Goal: Transaction & Acquisition: Purchase product/service

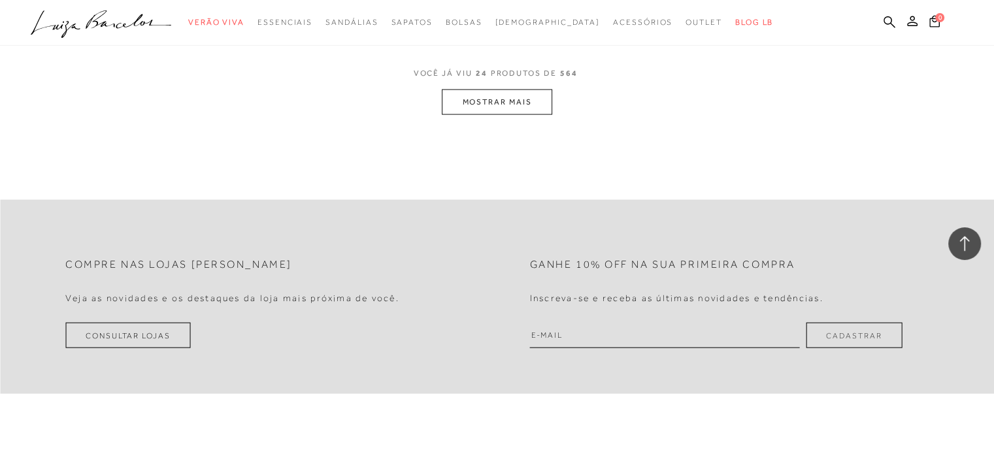
scroll to position [2776, 0]
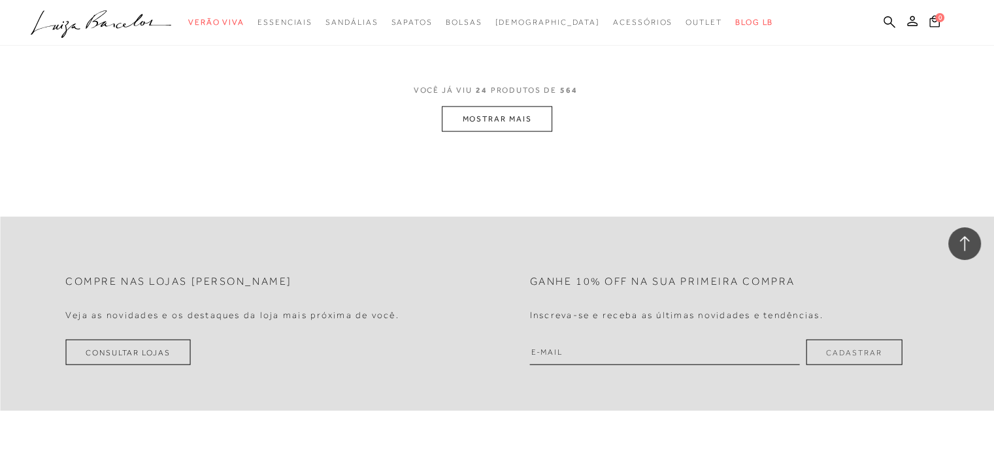
drag, startPoint x: 994, startPoint y: 33, endPoint x: 971, endPoint y: 378, distance: 345.0
click at [483, 113] on button "MOSTRAR MAIS" at bounding box center [497, 118] width 110 height 25
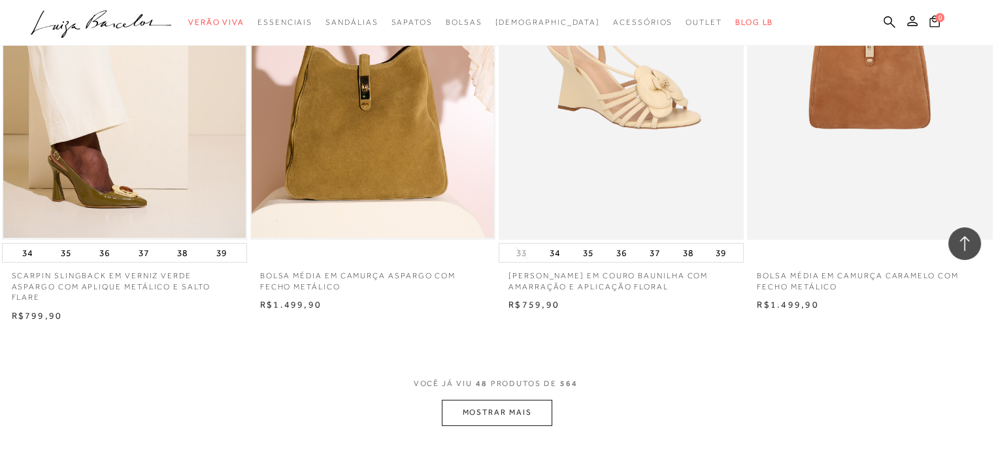
scroll to position [5308, 0]
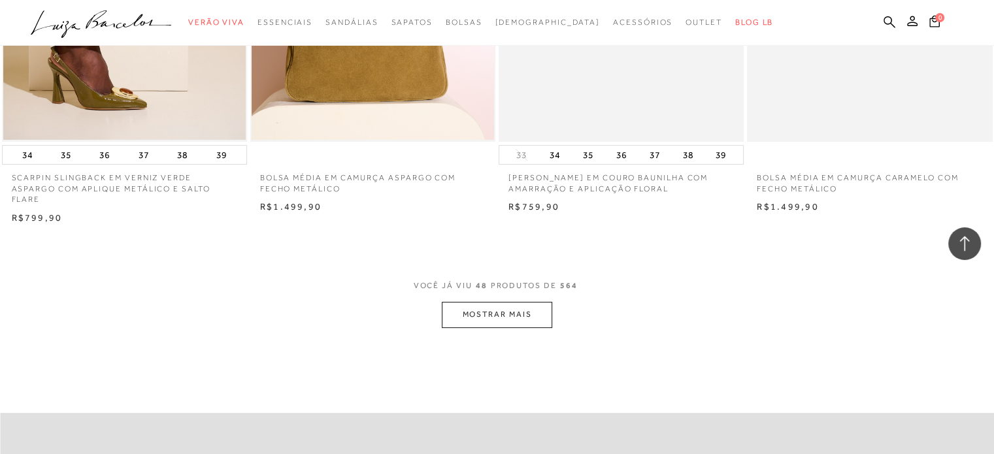
click at [508, 312] on button "MOSTRAR MAIS" at bounding box center [497, 314] width 110 height 25
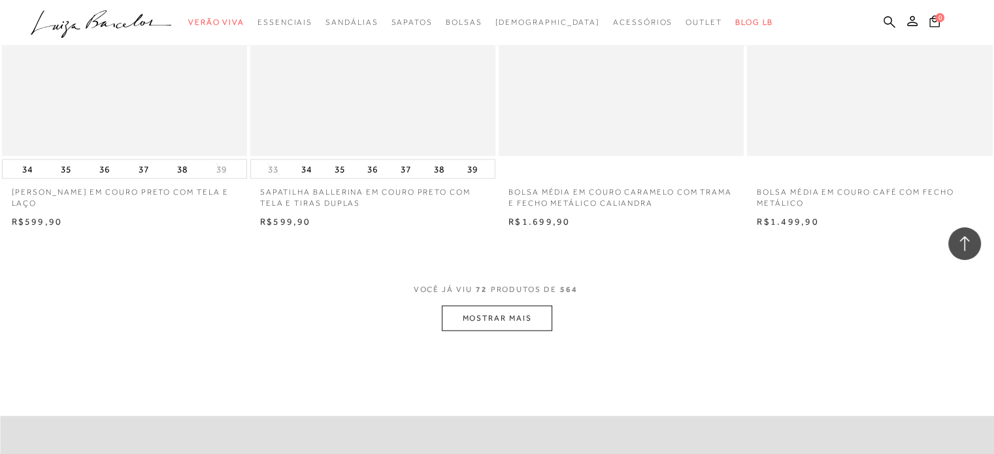
scroll to position [8064, 0]
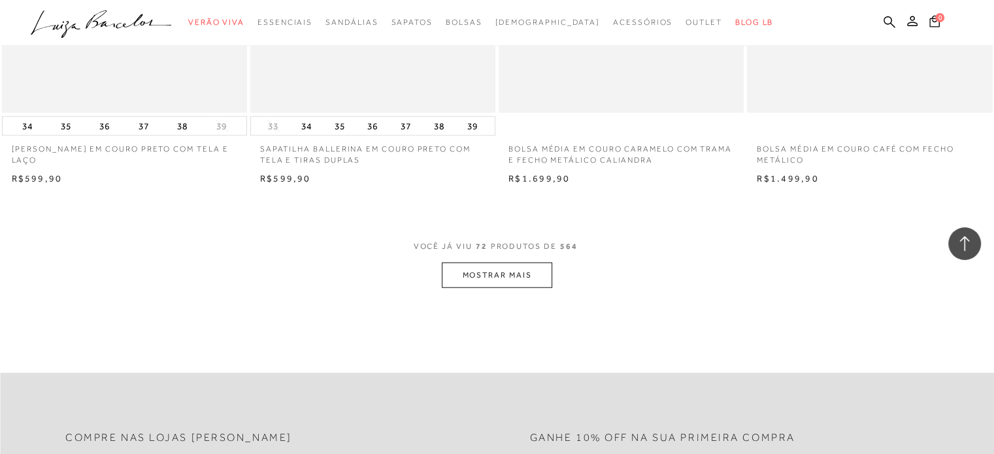
click at [468, 263] on button "MOSTRAR MAIS" at bounding box center [497, 275] width 110 height 25
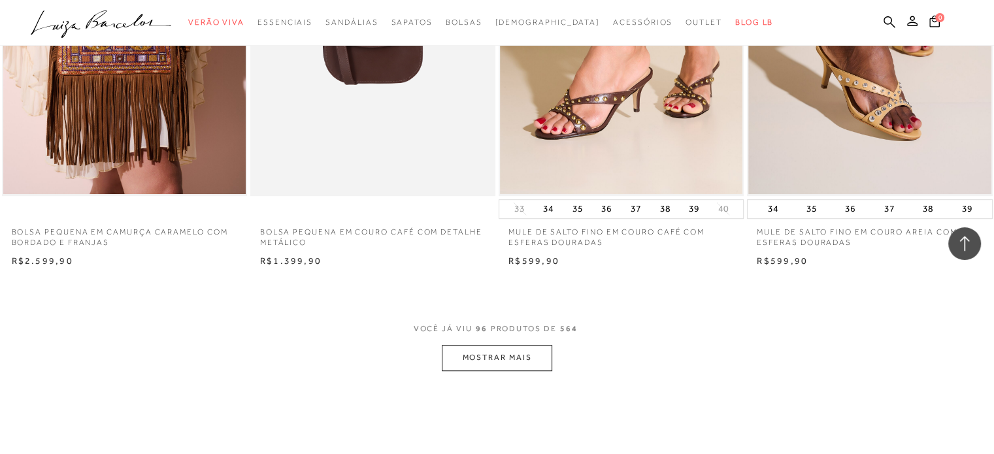
scroll to position [10677, 0]
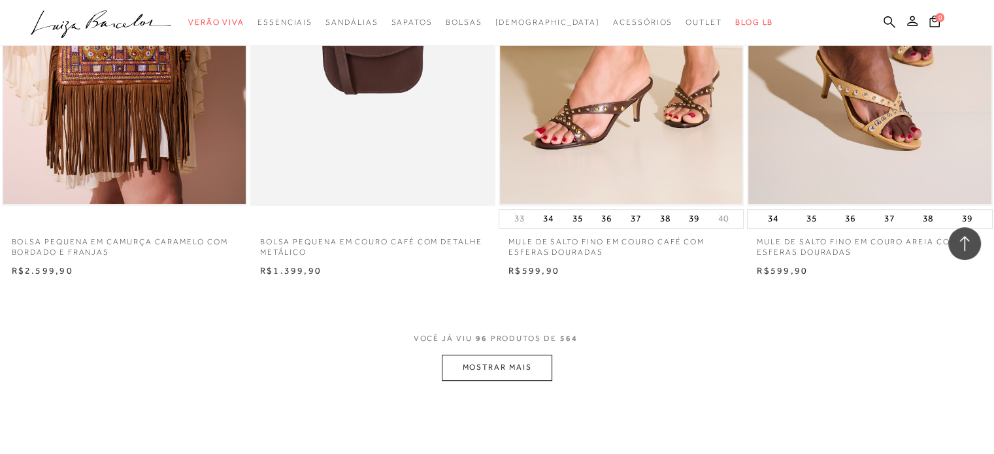
click at [483, 367] on button "MOSTRAR MAIS" at bounding box center [497, 367] width 110 height 25
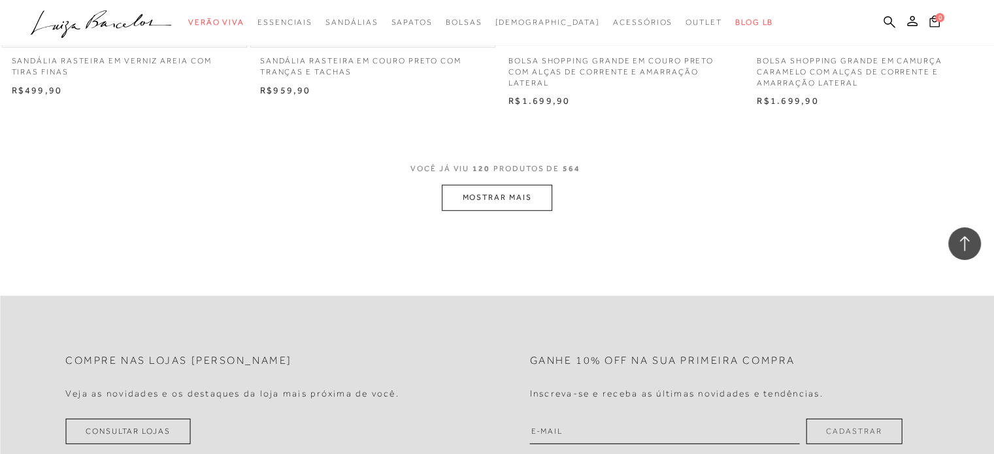
scroll to position [13661, 0]
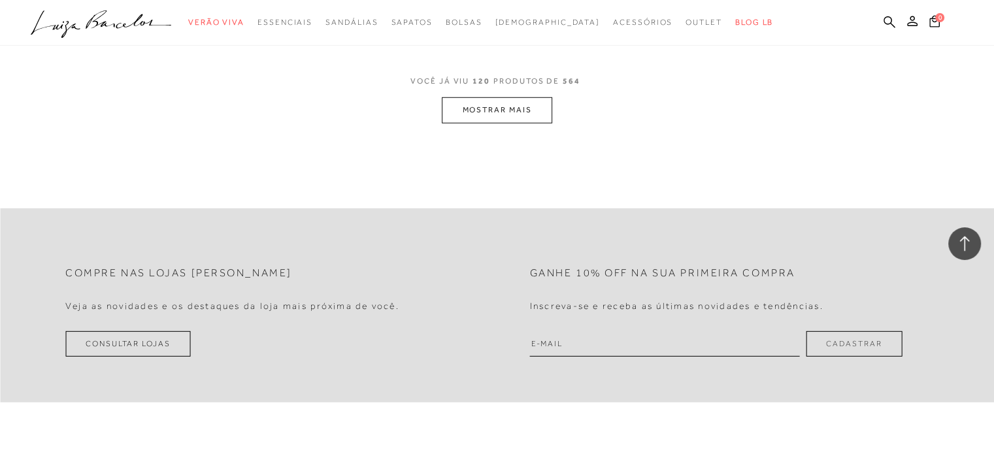
click at [520, 101] on button "MOSTRAR MAIS" at bounding box center [497, 109] width 110 height 25
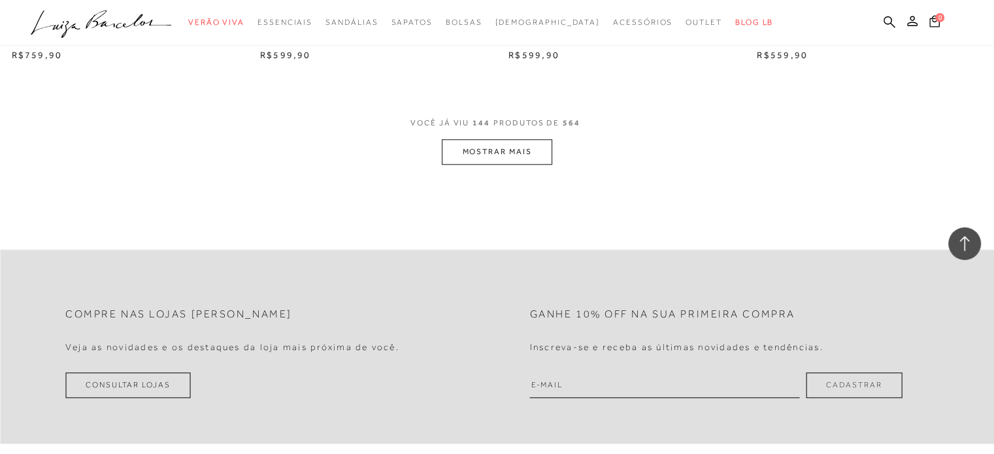
scroll to position [16304, 0]
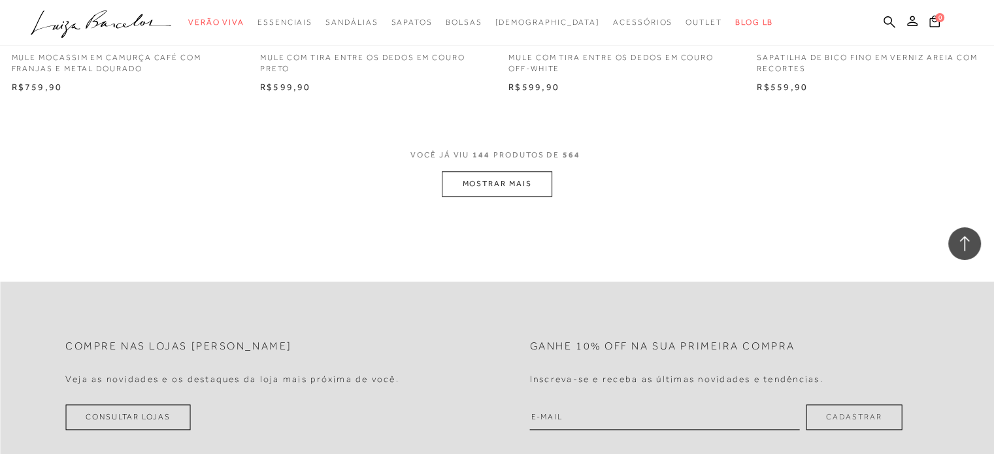
click at [525, 171] on button "MOSTRAR MAIS" at bounding box center [497, 183] width 110 height 25
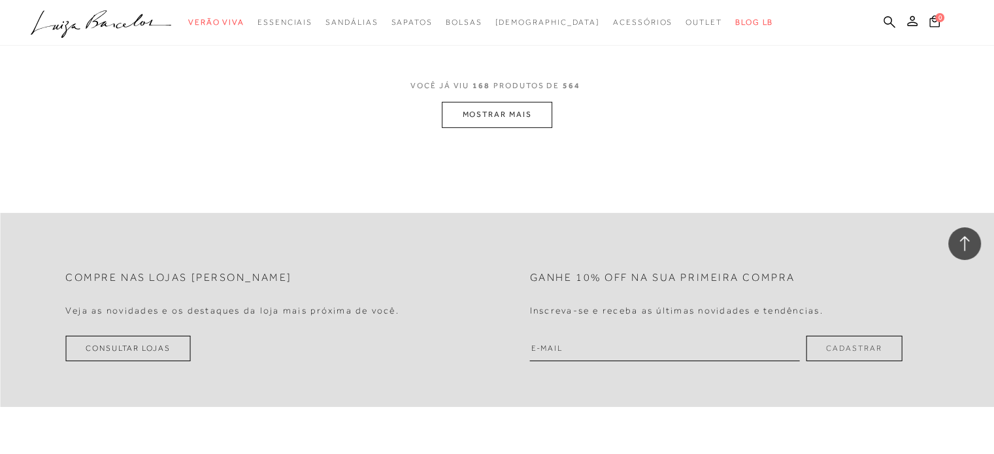
scroll to position [19100, 0]
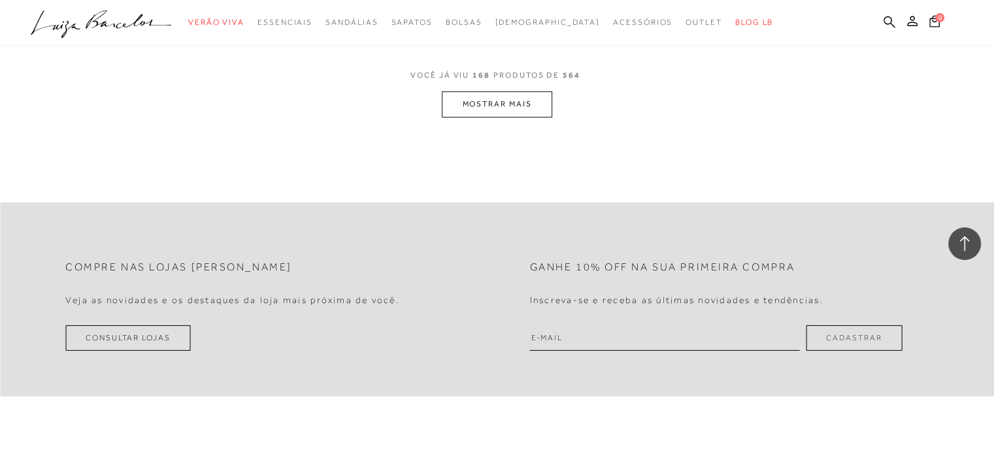
click at [502, 101] on button "MOSTRAR MAIS" at bounding box center [497, 103] width 110 height 25
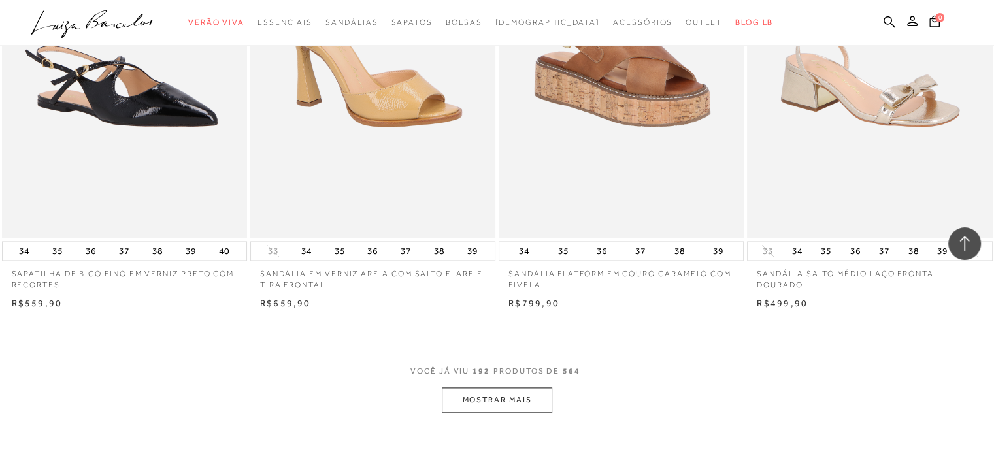
scroll to position [21577, 0]
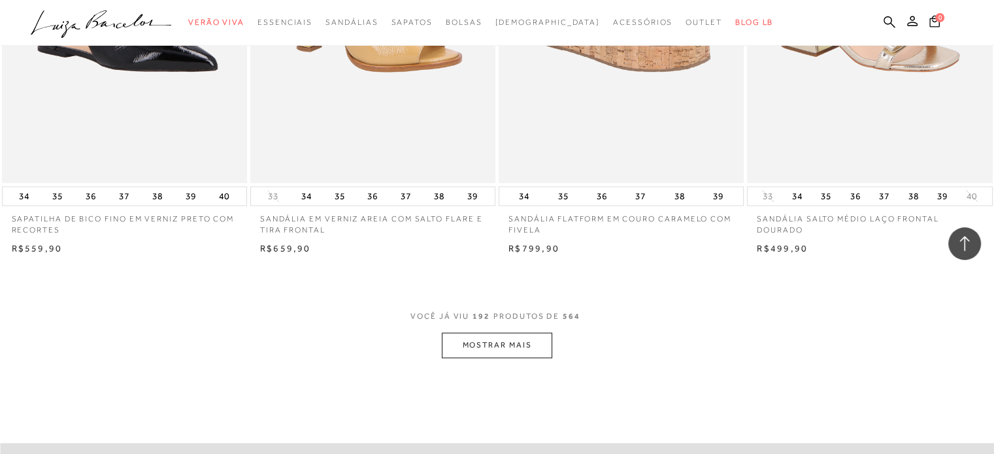
click at [533, 340] on button "MOSTRAR MAIS" at bounding box center [497, 344] width 110 height 25
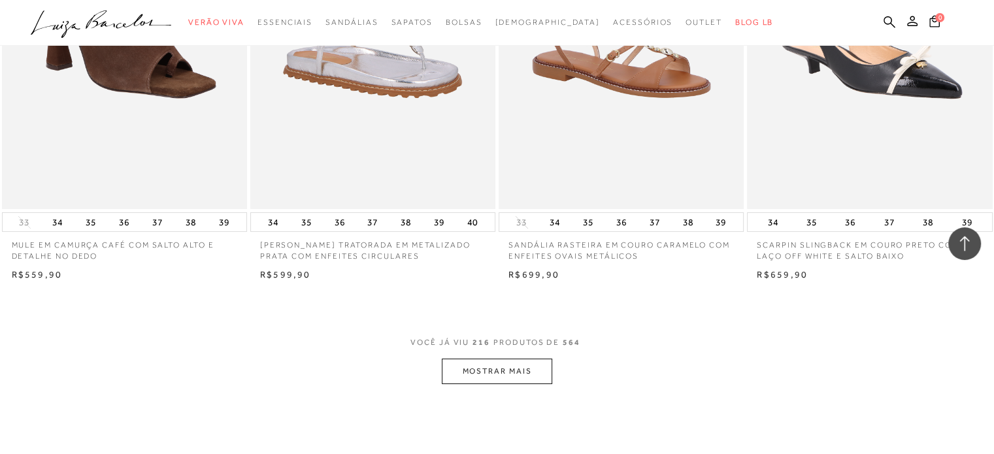
scroll to position [24391, 0]
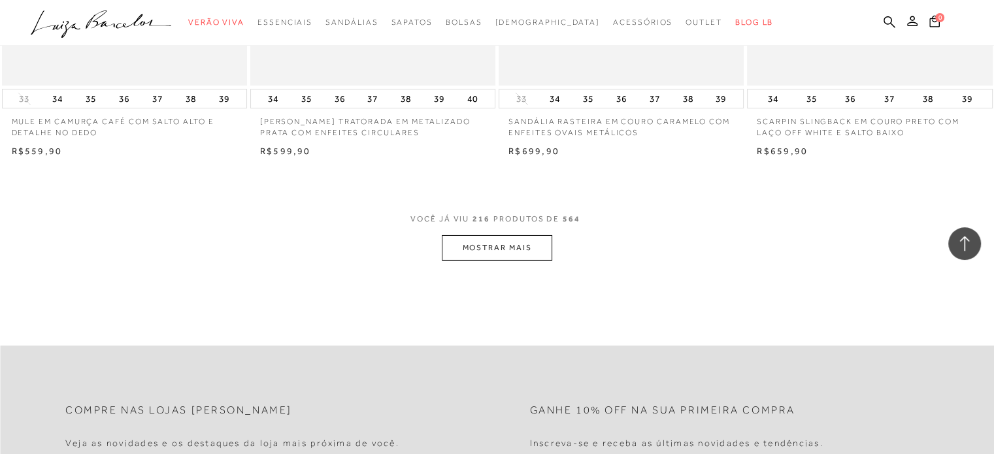
click at [504, 235] on button "MOSTRAR MAIS" at bounding box center [497, 247] width 110 height 25
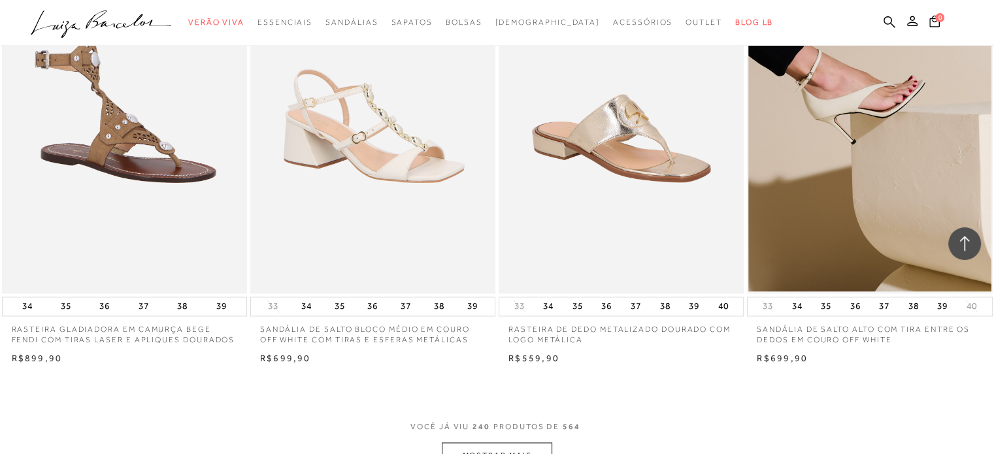
scroll to position [27071, 0]
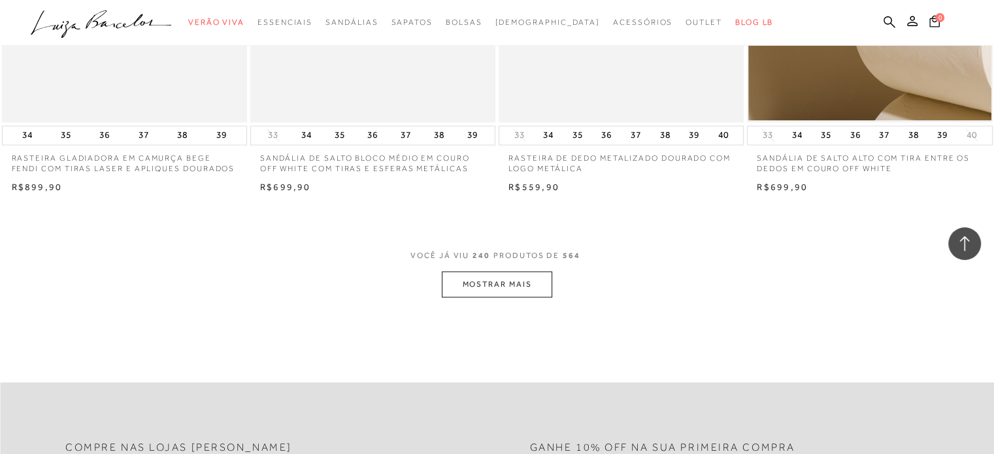
click at [498, 272] on button "MOSTRAR MAIS" at bounding box center [497, 283] width 110 height 25
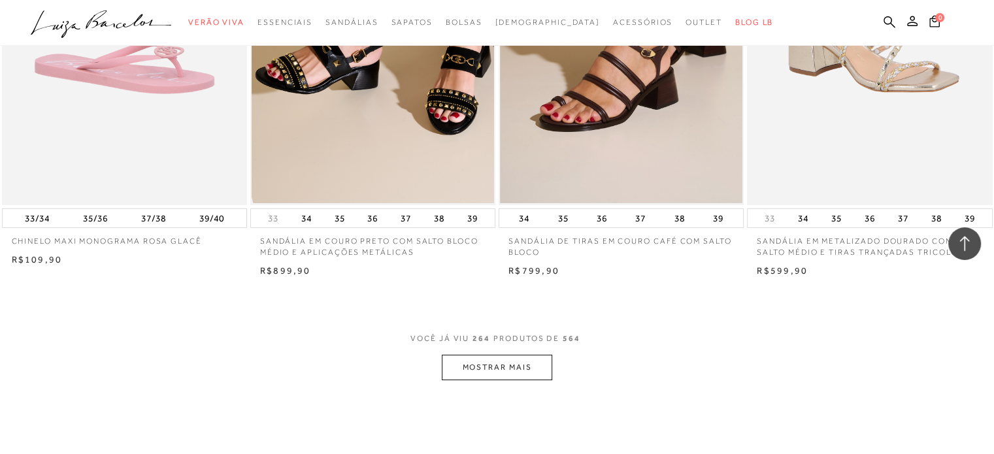
scroll to position [29705, 0]
click at [534, 368] on button "MOSTRAR MAIS" at bounding box center [497, 366] width 110 height 25
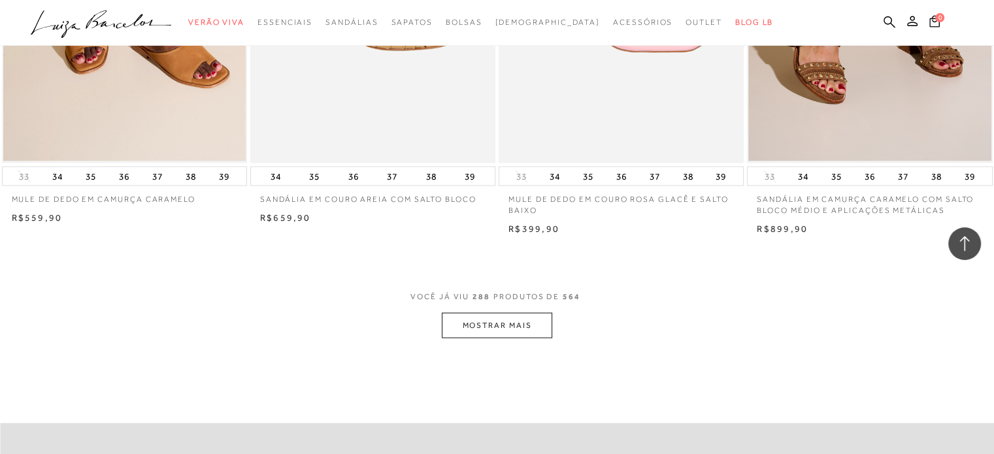
scroll to position [32544, 0]
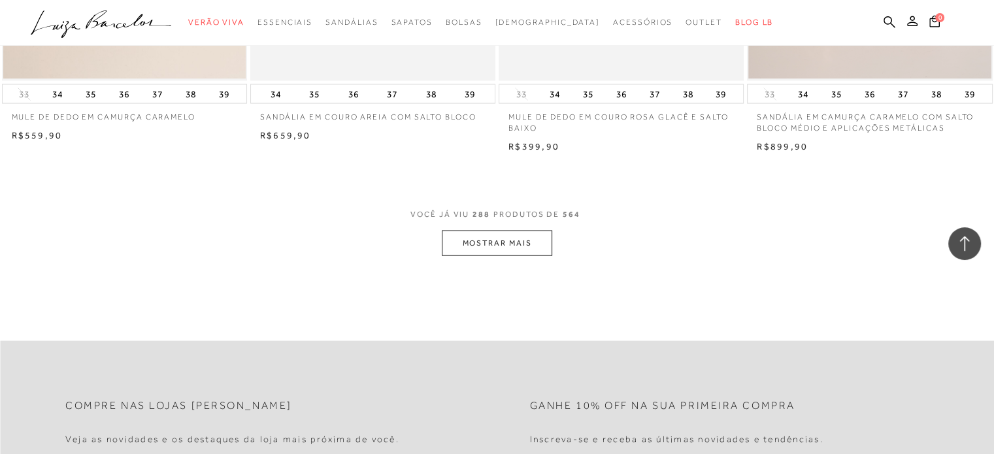
click at [541, 235] on button "MOSTRAR MAIS" at bounding box center [497, 243] width 110 height 25
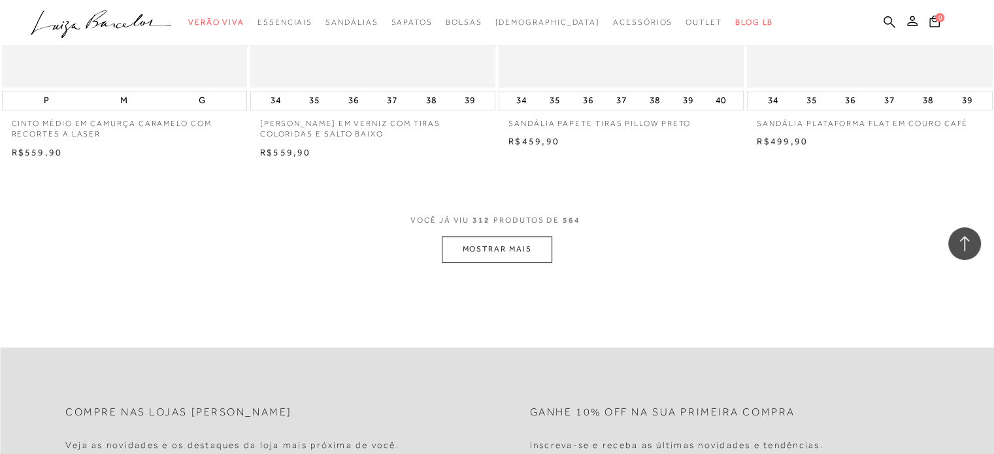
scroll to position [35221, 0]
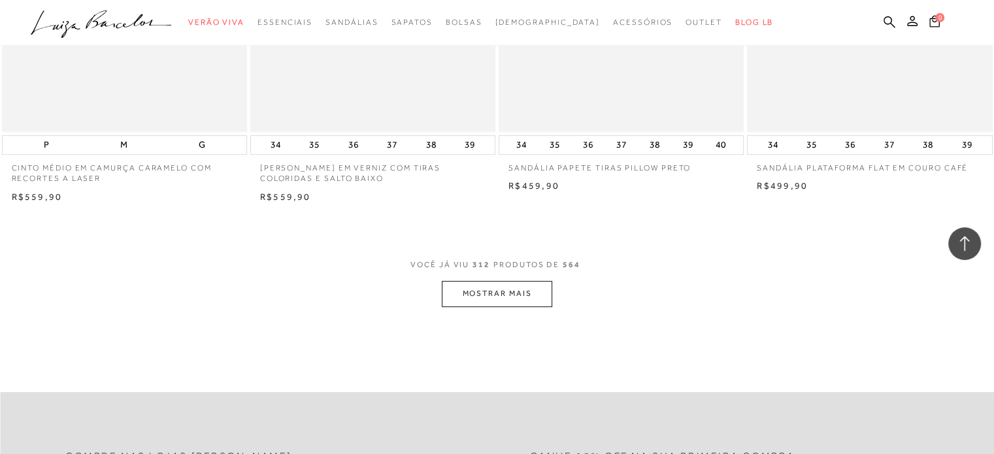
click at [530, 287] on button "MOSTRAR MAIS" at bounding box center [497, 293] width 110 height 25
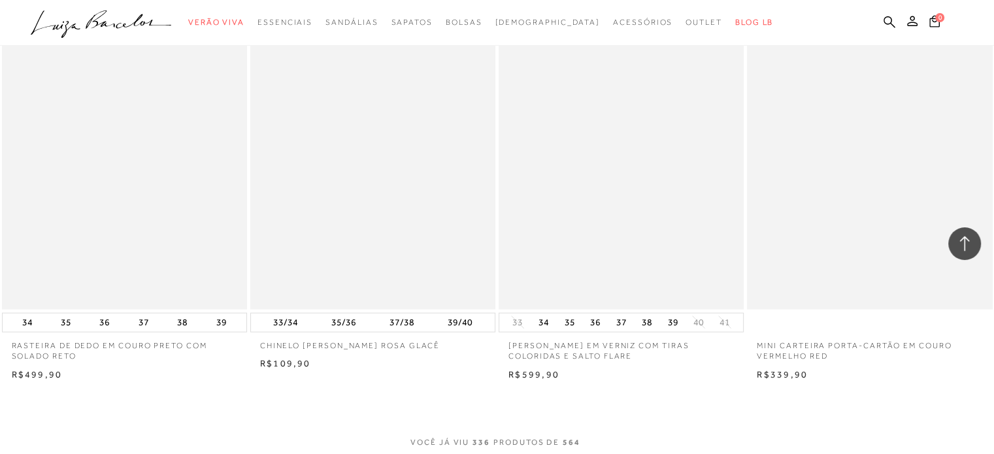
scroll to position [37808, 0]
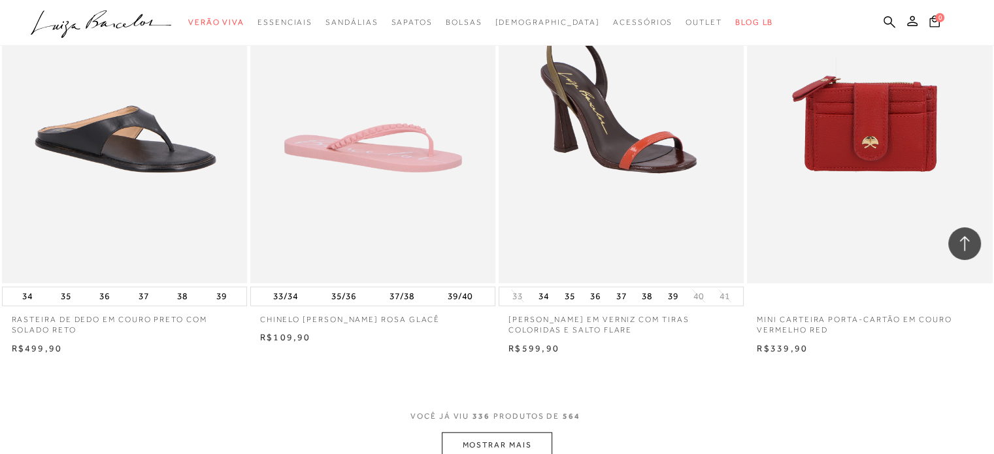
click at [523, 432] on button "MOSTRAR MAIS" at bounding box center [497, 444] width 110 height 25
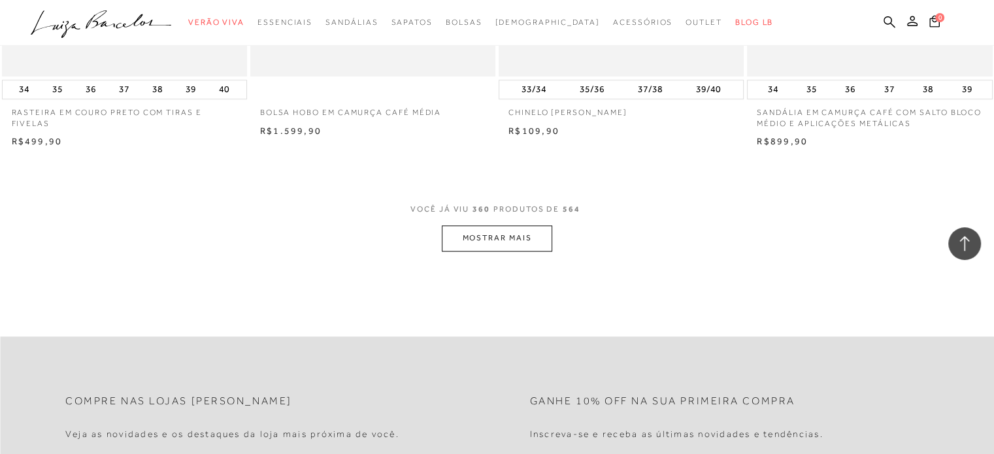
scroll to position [40891, 0]
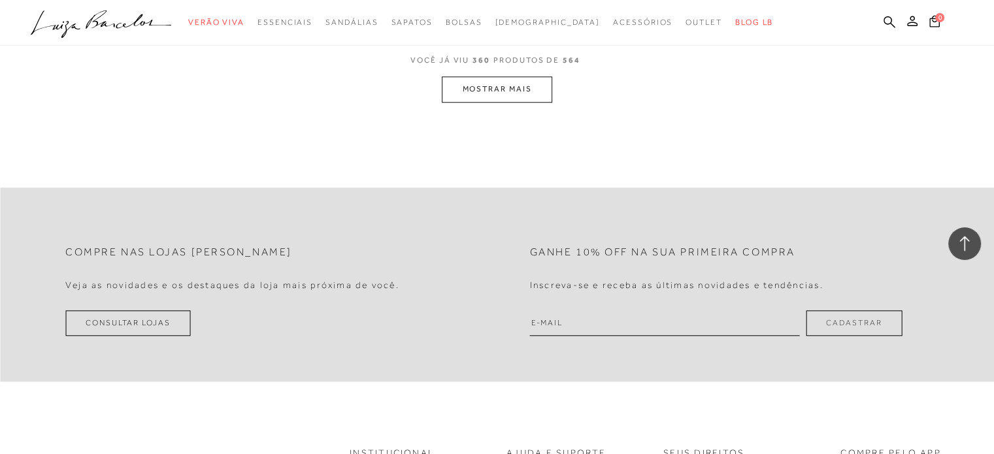
click at [502, 76] on button "MOSTRAR MAIS" at bounding box center [497, 88] width 110 height 25
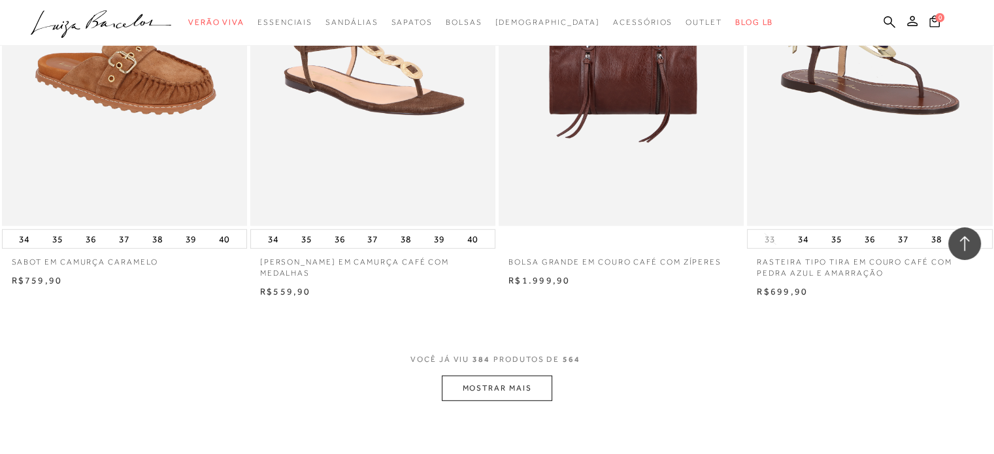
scroll to position [43504, 0]
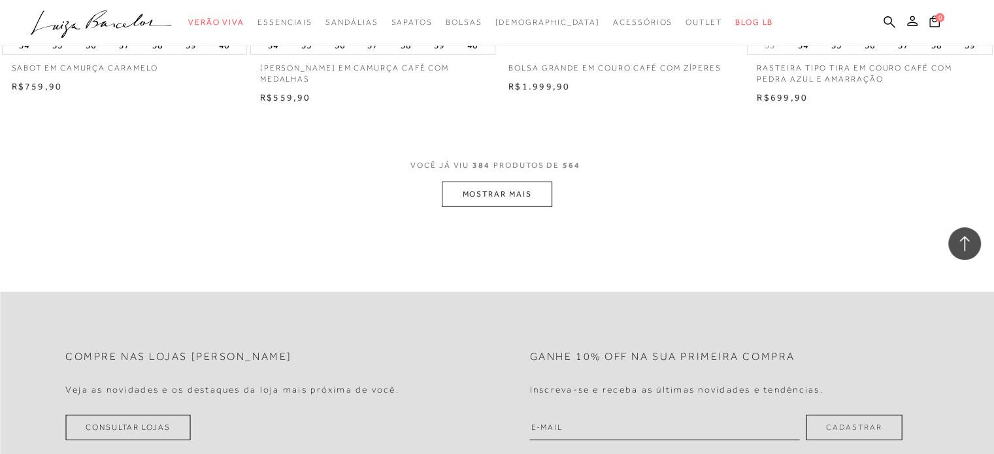
click at [502, 182] on button "MOSTRAR MAIS" at bounding box center [497, 194] width 110 height 25
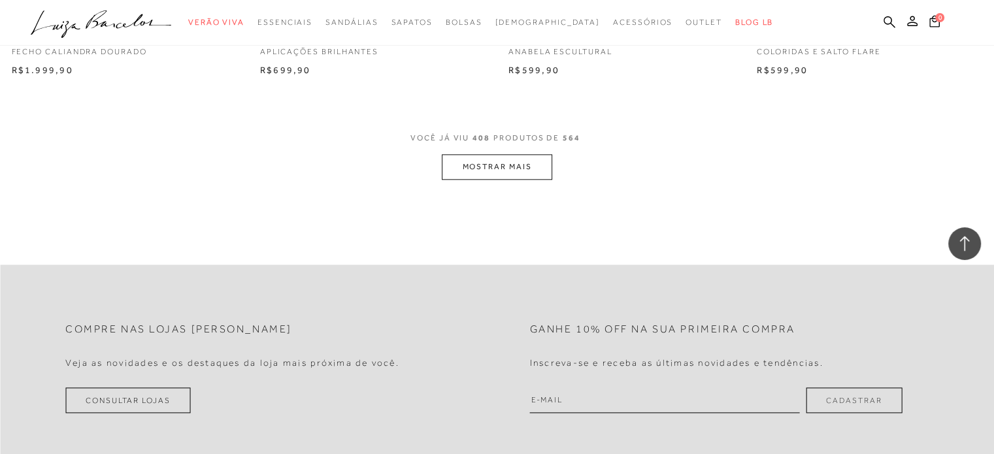
scroll to position [46274, 0]
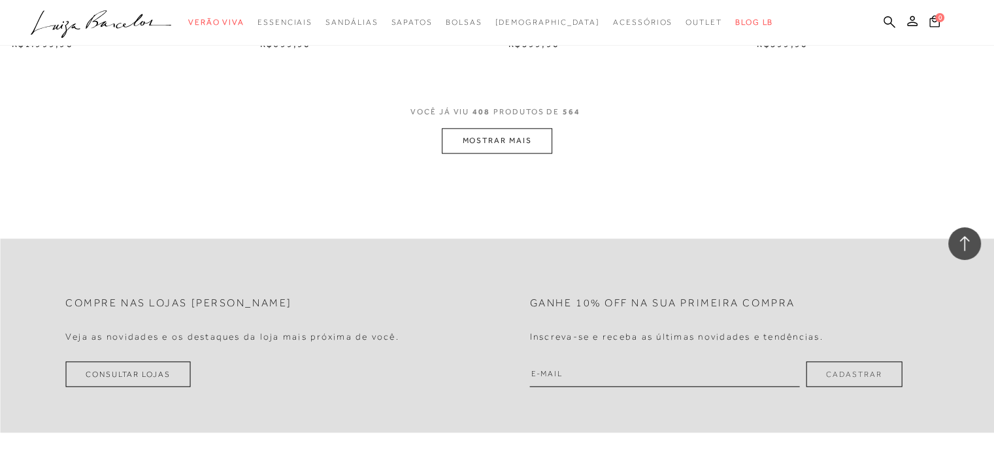
click at [517, 130] on button "MOSTRAR MAIS" at bounding box center [497, 140] width 110 height 25
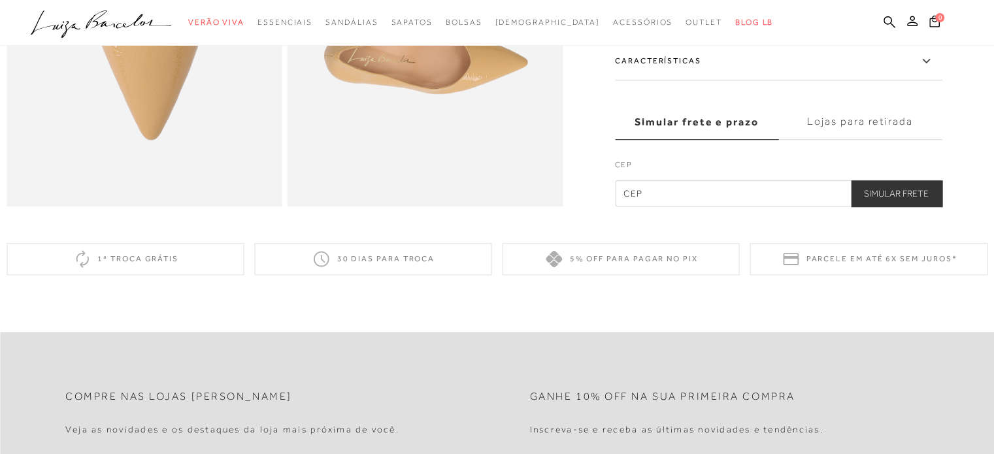
scroll to position [992, 0]
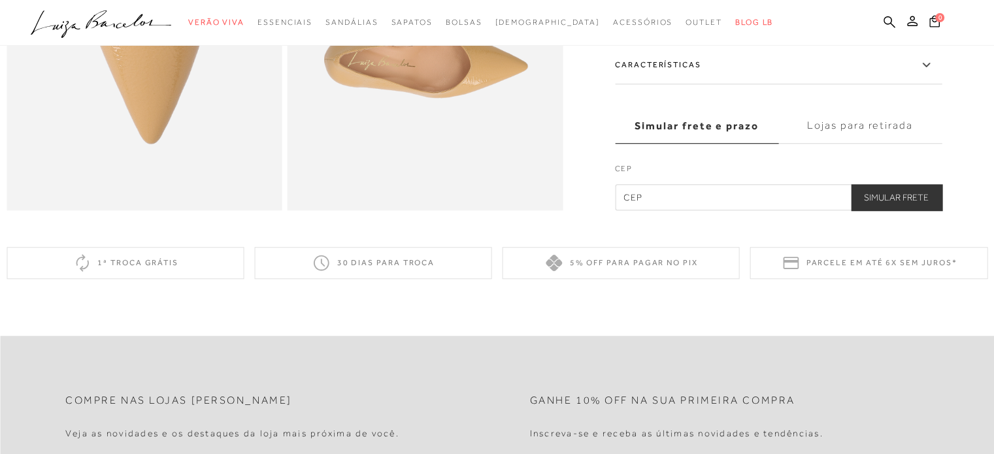
drag, startPoint x: 818, startPoint y: 113, endPoint x: 834, endPoint y: 89, distance: 28.6
click at [834, 84] on label "Características" at bounding box center [778, 65] width 327 height 38
click at [0, 0] on input "Características" at bounding box center [0, 0] width 0 height 0
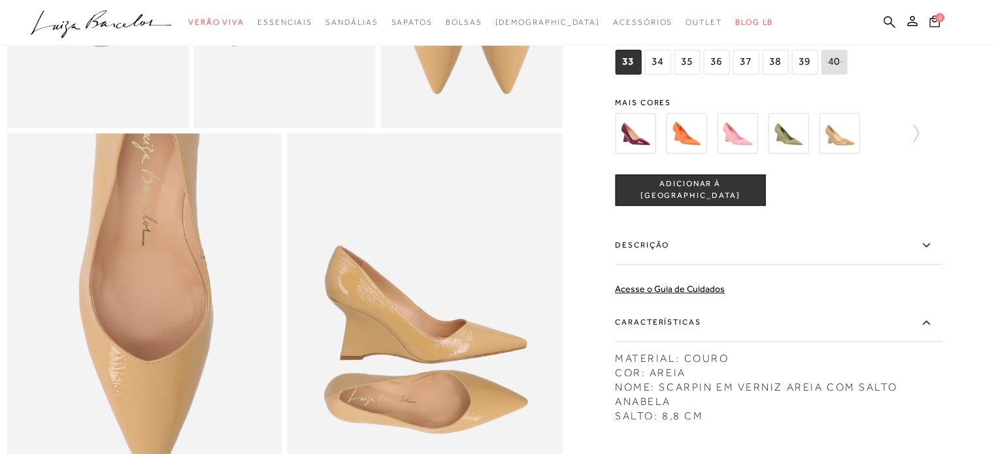
scroll to position [485, 0]
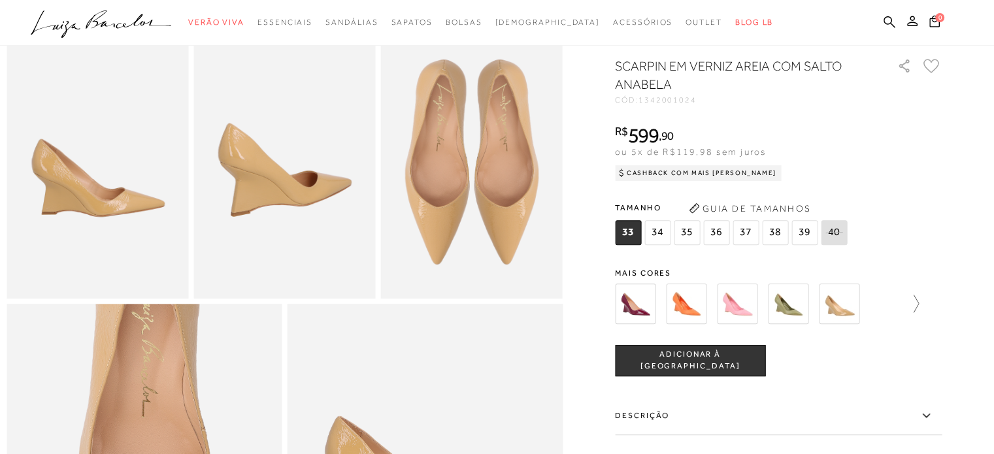
click at [909, 313] on icon at bounding box center [909, 304] width 18 height 18
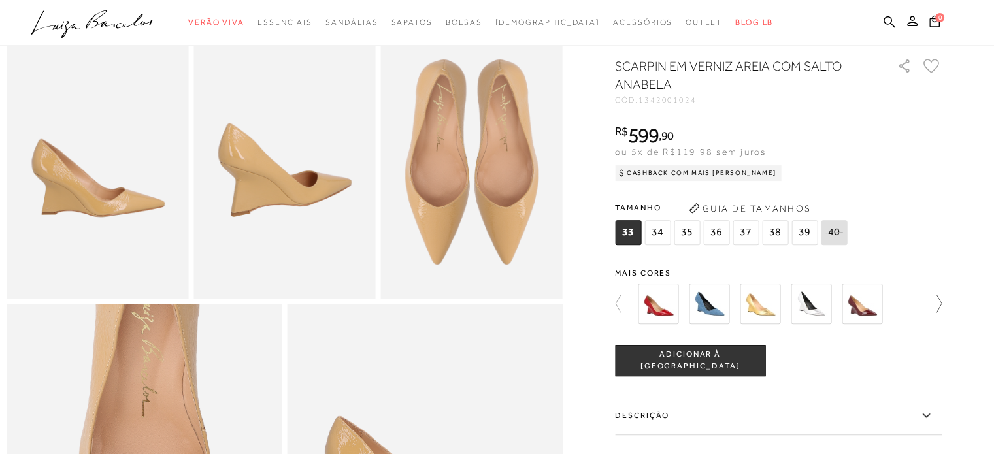
click at [909, 318] on div at bounding box center [774, 304] width 281 height 48
click at [873, 324] on img at bounding box center [861, 303] width 40 height 40
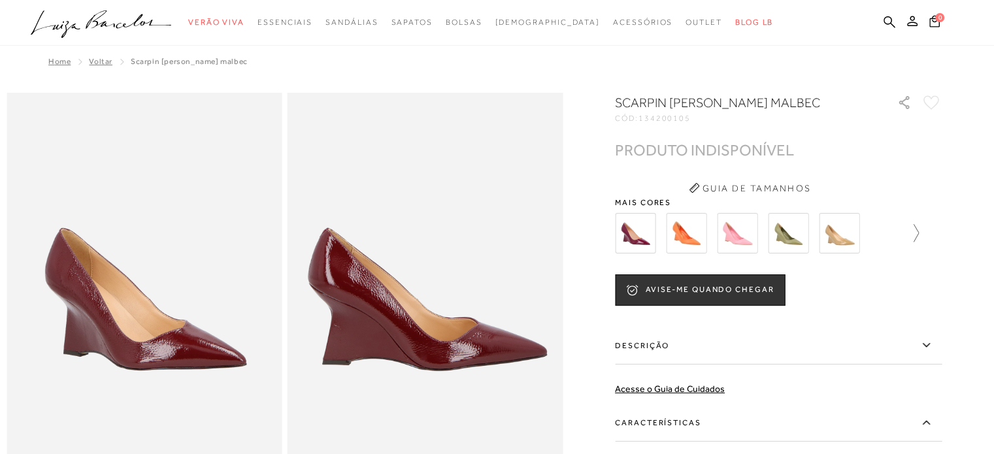
click at [914, 240] on icon at bounding box center [909, 233] width 18 height 18
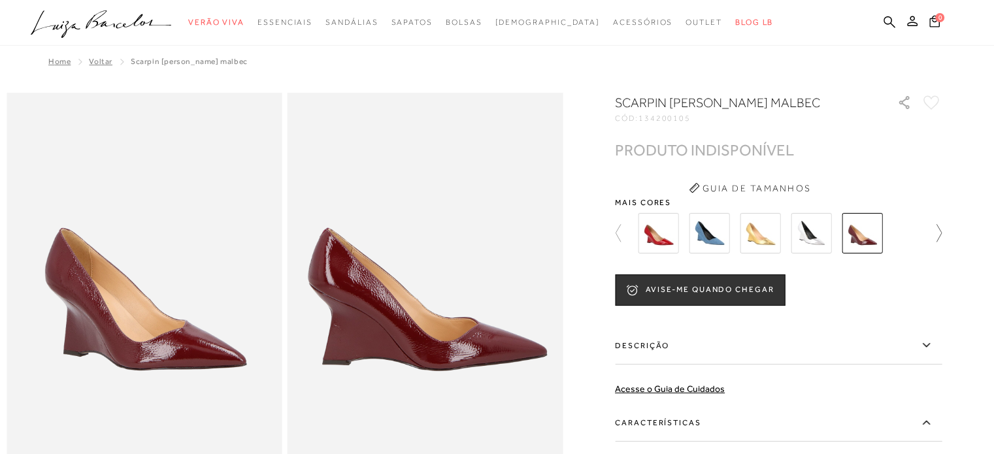
drag, startPoint x: 948, startPoint y: 222, endPoint x: 937, endPoint y: 233, distance: 15.7
click at [937, 233] on icon at bounding box center [932, 233] width 18 height 18
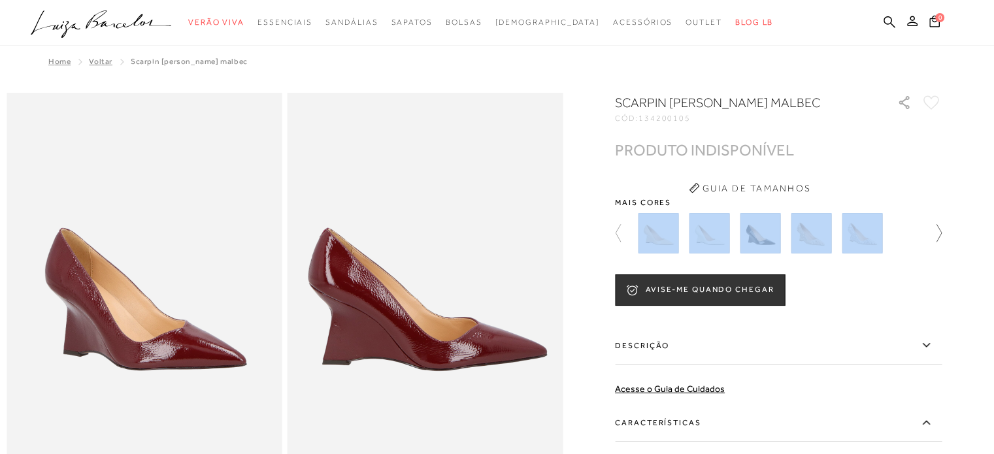
click at [937, 233] on icon at bounding box center [932, 233] width 18 height 18
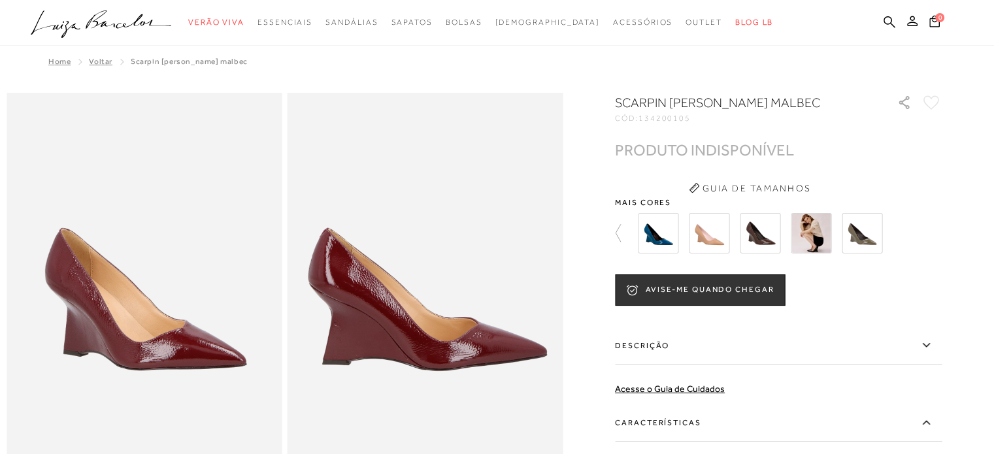
click at [878, 171] on div "SCARPIN ANABELA VERNIZ MALBEC CÓD: 134200105 × É necessário selecionar um taman…" at bounding box center [778, 362] width 327 height 538
click at [620, 231] on icon at bounding box center [624, 233] width 18 height 18
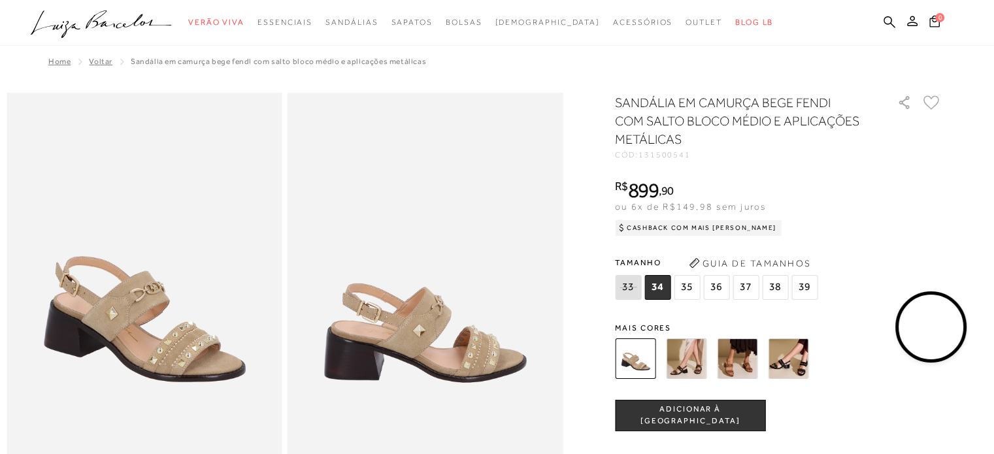
click at [701, 363] on img at bounding box center [686, 358] width 40 height 40
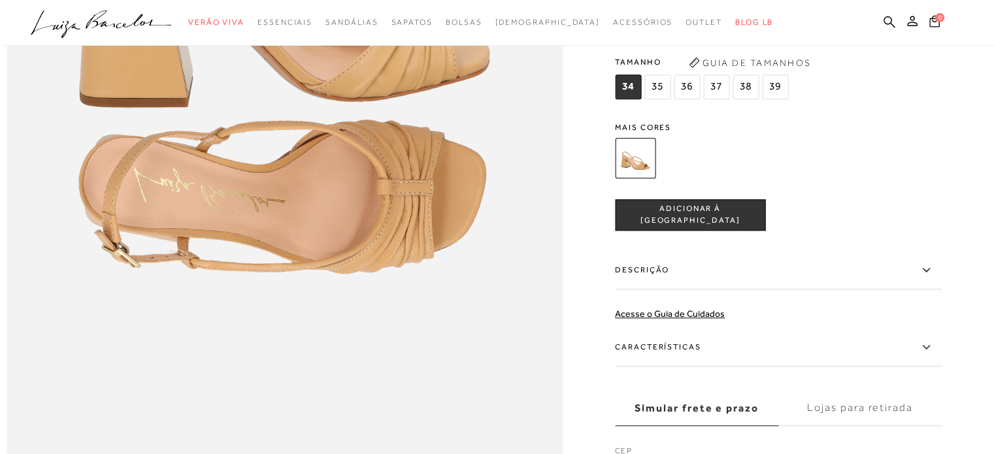
scroll to position [1157, 0]
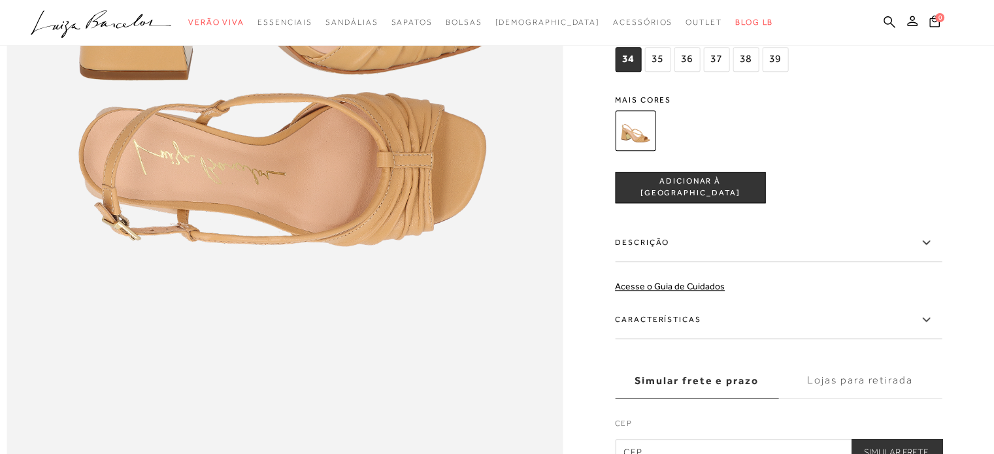
click at [743, 339] on label "Características" at bounding box center [778, 320] width 327 height 38
click at [0, 0] on input "Características" at bounding box center [0, 0] width 0 height 0
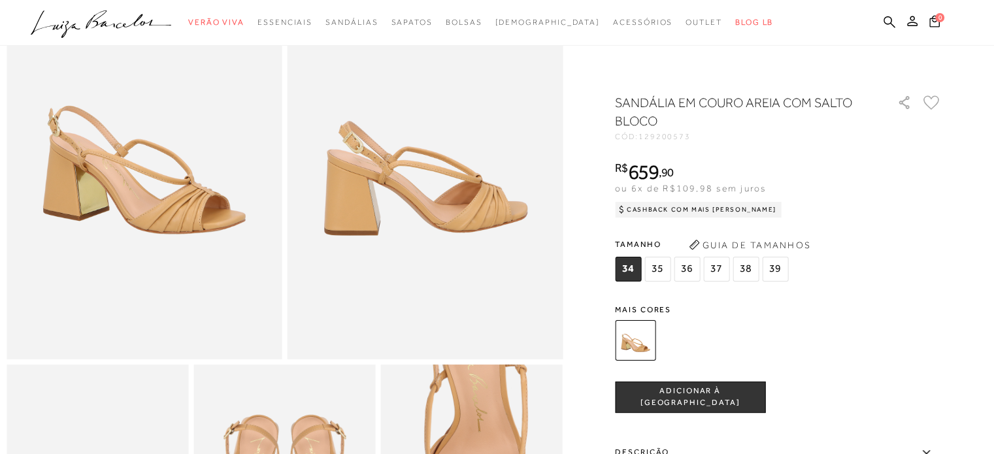
scroll to position [144, 0]
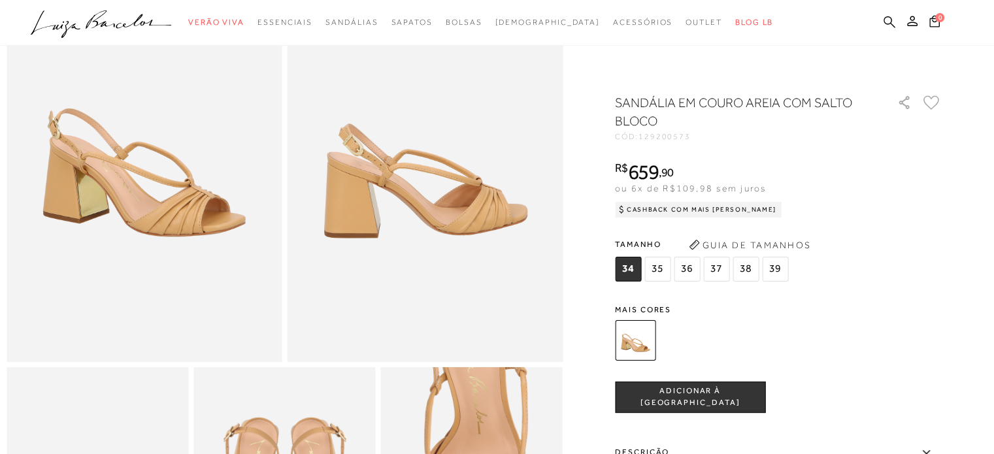
click at [883, 29] on link at bounding box center [889, 23] width 12 height 16
click at [886, 23] on icon at bounding box center [889, 22] width 12 height 12
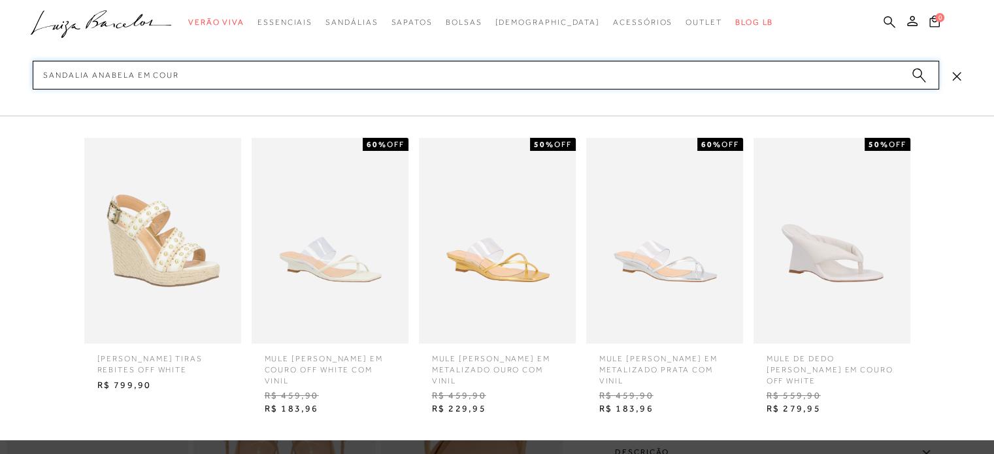
type input "sandalia anabela em couro"
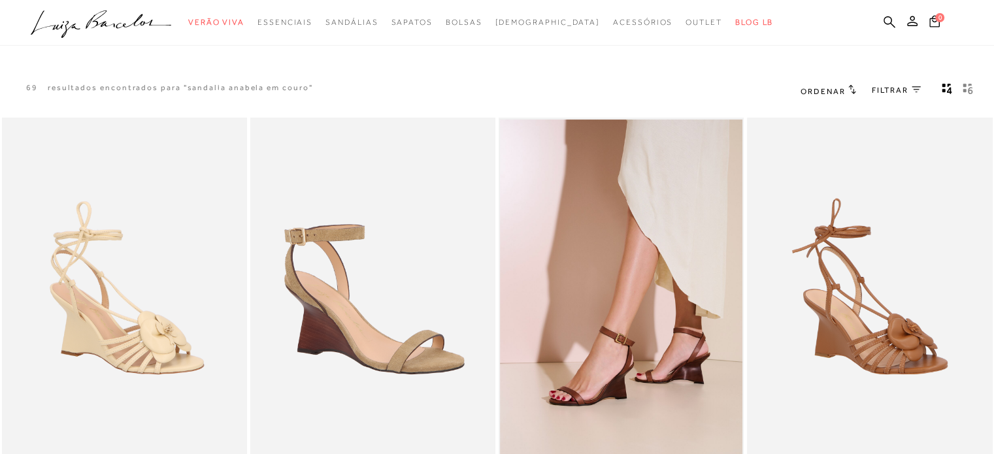
click at [692, 357] on img at bounding box center [621, 302] width 242 height 364
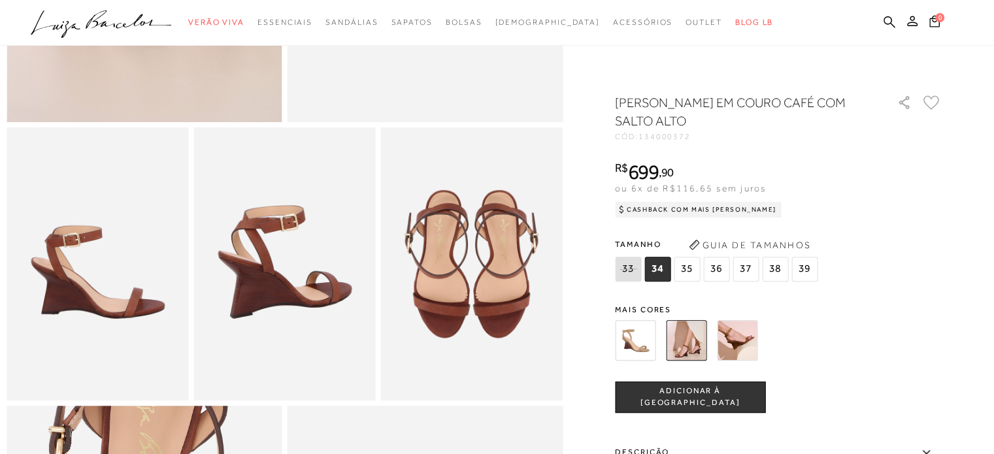
scroll to position [389, 0]
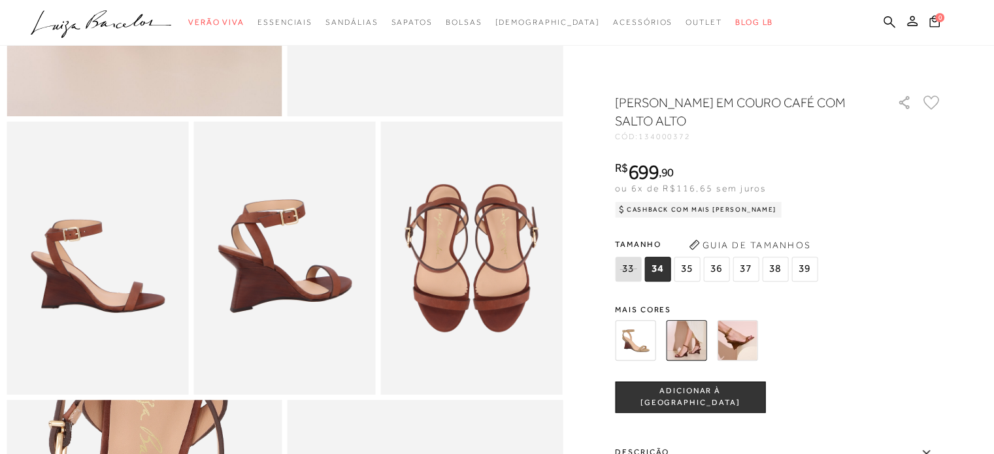
click at [688, 329] on img at bounding box center [686, 340] width 40 height 40
click at [732, 344] on img at bounding box center [737, 340] width 40 height 40
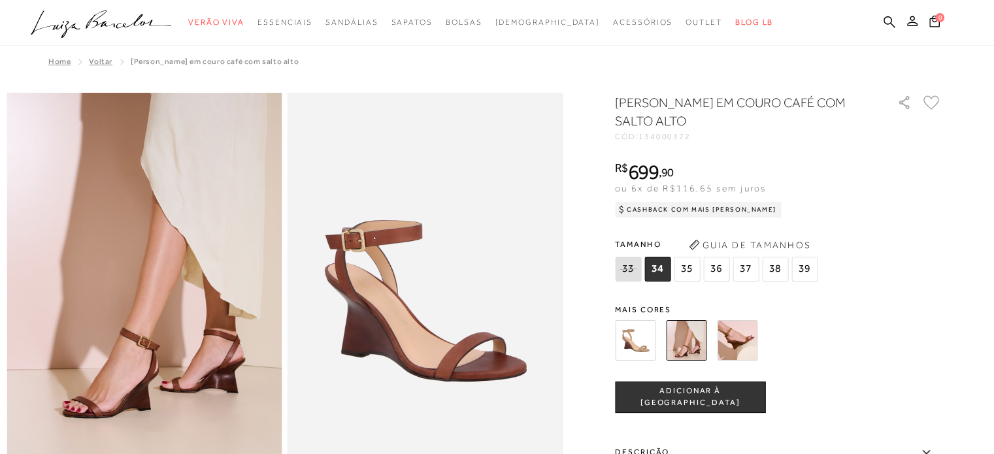
click at [732, 344] on img at bounding box center [737, 340] width 40 height 40
click at [749, 327] on img at bounding box center [737, 340] width 40 height 40
click at [683, 339] on img at bounding box center [686, 340] width 40 height 40
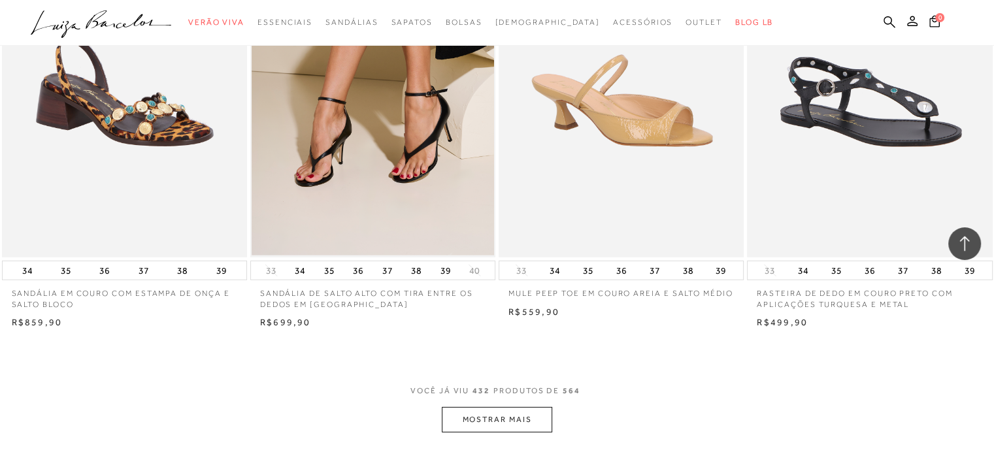
scroll to position [48704, 0]
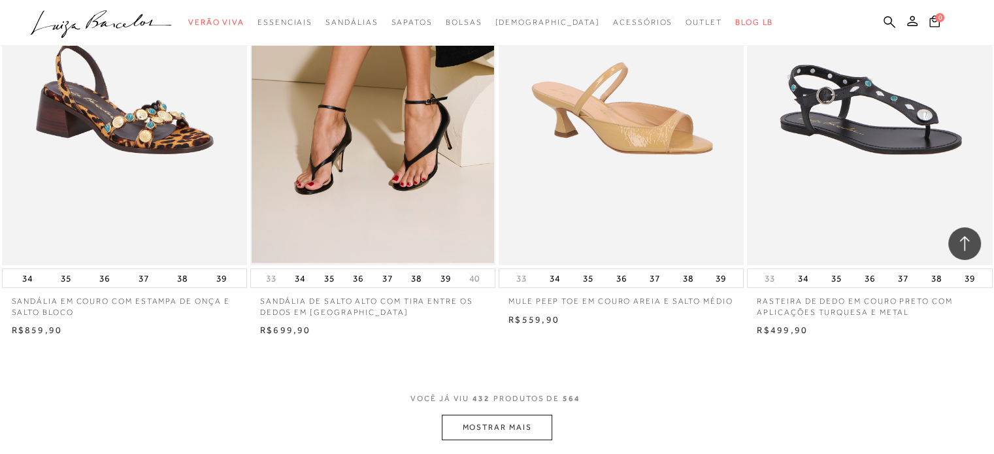
click at [546, 419] on button "MOSTRAR MAIS" at bounding box center [497, 427] width 110 height 25
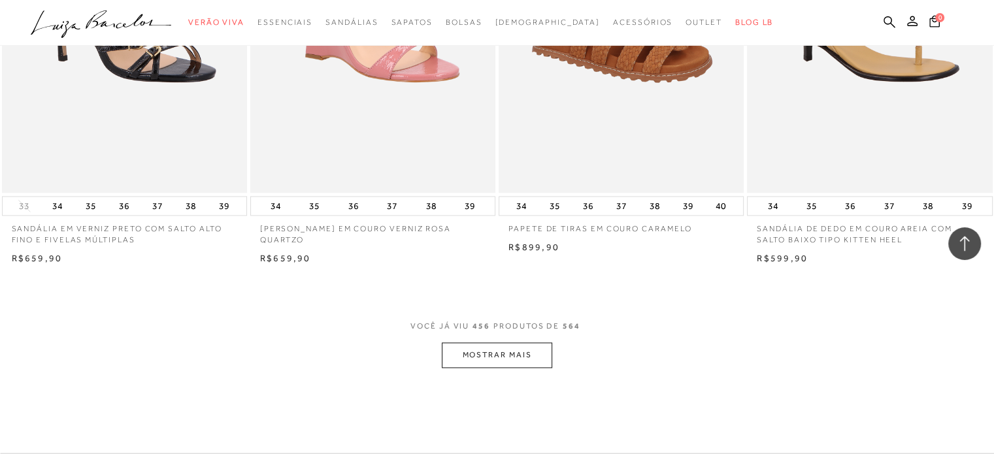
scroll to position [51604, 0]
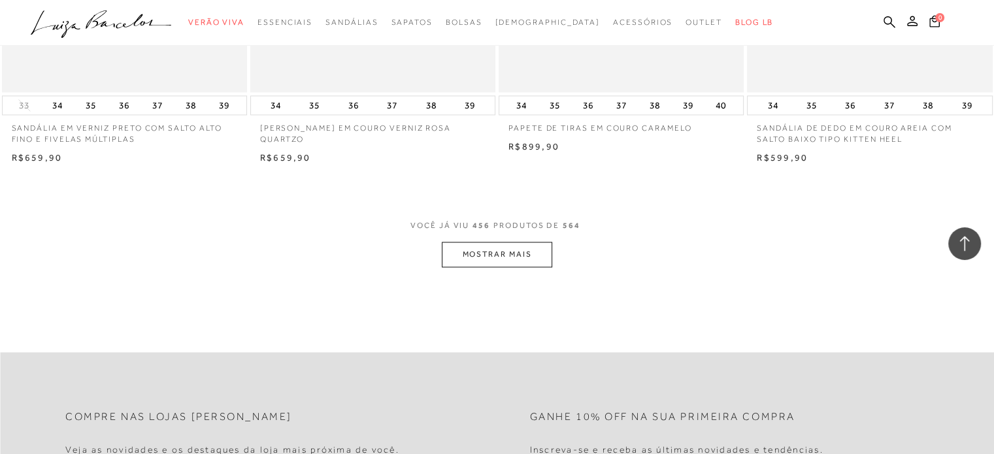
click at [543, 242] on button "MOSTRAR MAIS" at bounding box center [497, 254] width 110 height 25
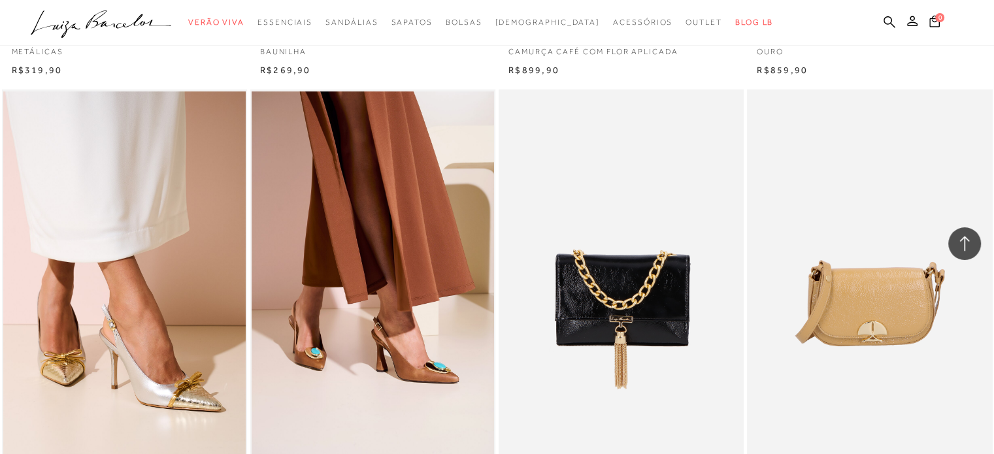
scroll to position [54165, 0]
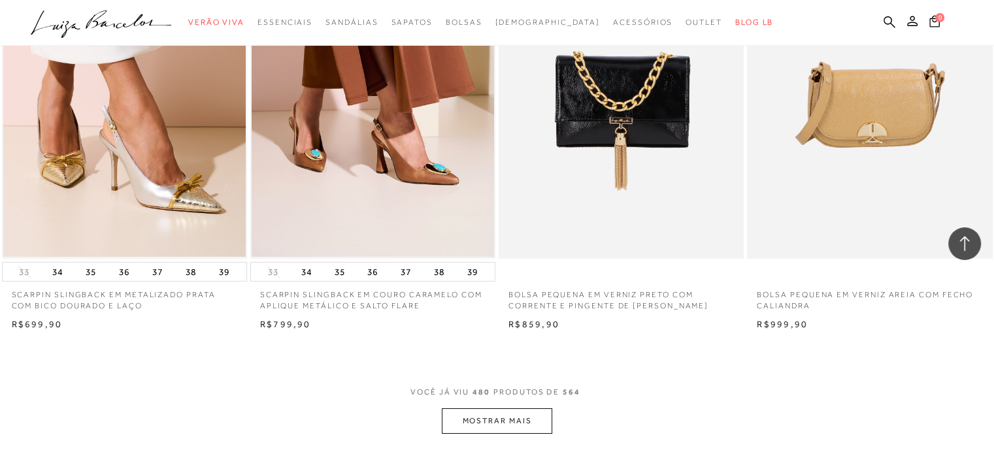
click at [521, 408] on button "MOSTRAR MAIS" at bounding box center [497, 420] width 110 height 25
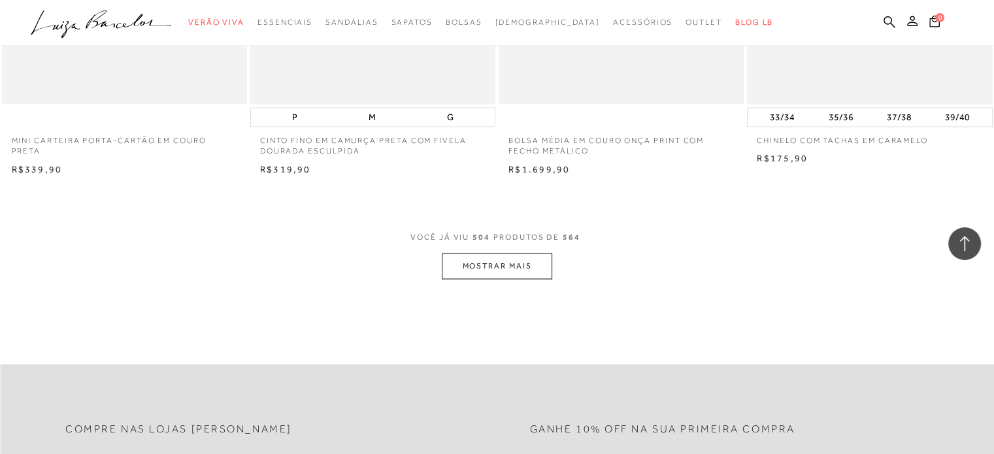
scroll to position [57039, 0]
click at [504, 250] on button "MOSTRAR MAIS" at bounding box center [497, 262] width 110 height 25
click at [519, 236] on div at bounding box center [497, 227] width 994 height 454
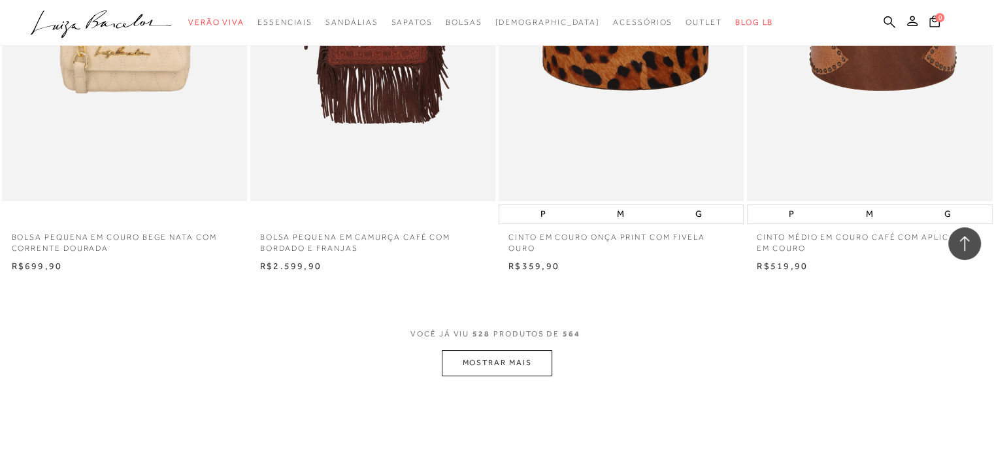
scroll to position [59652, 0]
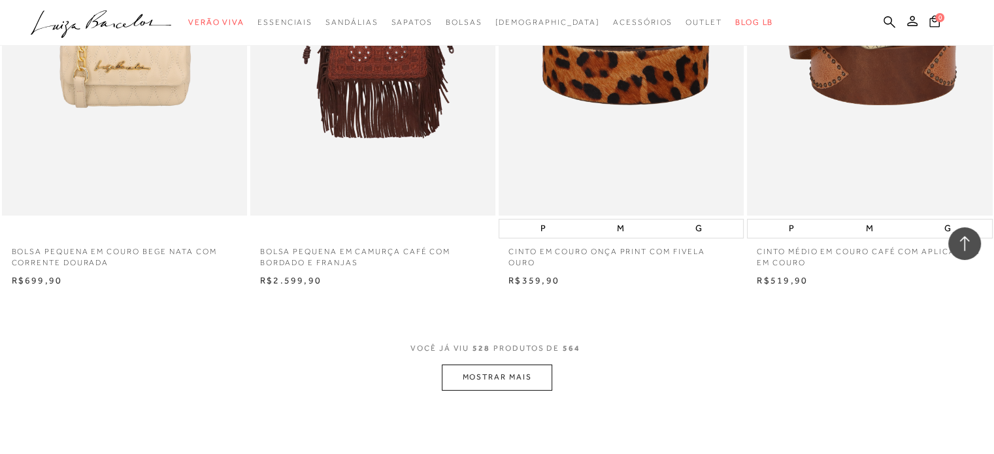
click at [496, 364] on button "MOSTRAR MAIS" at bounding box center [497, 376] width 110 height 25
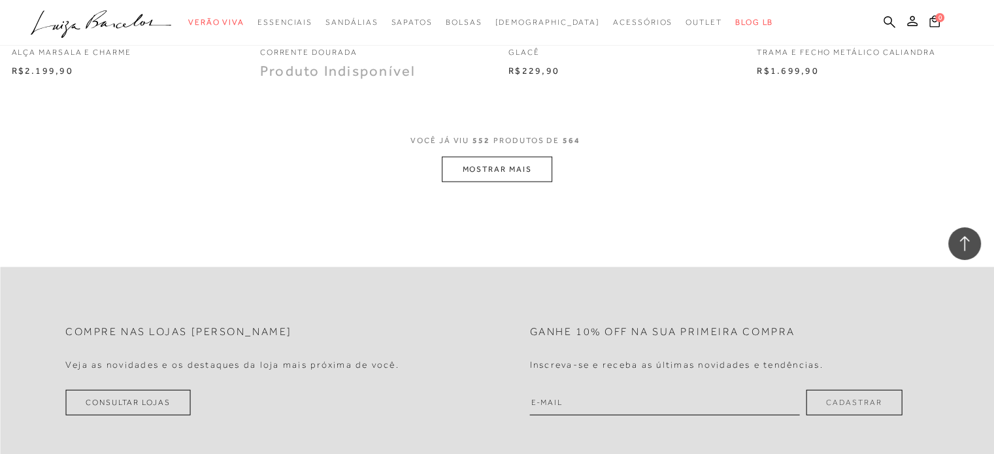
scroll to position [62552, 0]
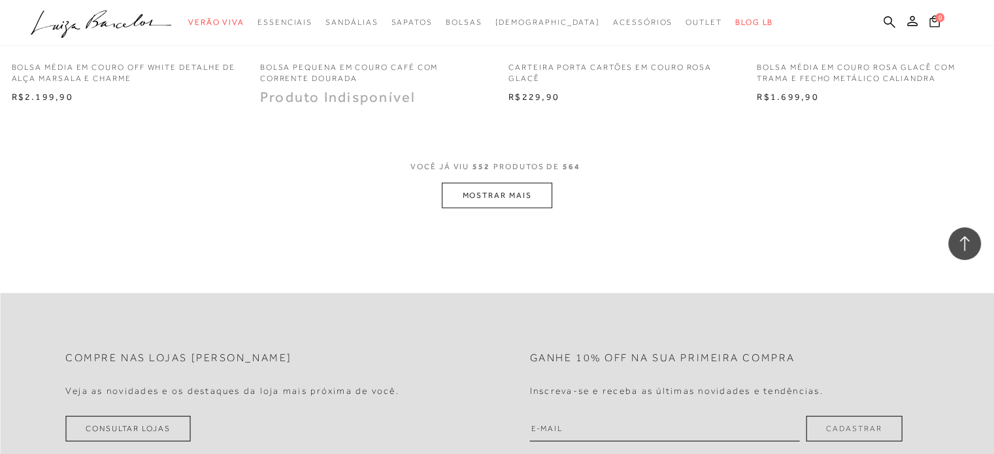
click at [455, 183] on button "MOSTRAR MAIS" at bounding box center [497, 195] width 110 height 25
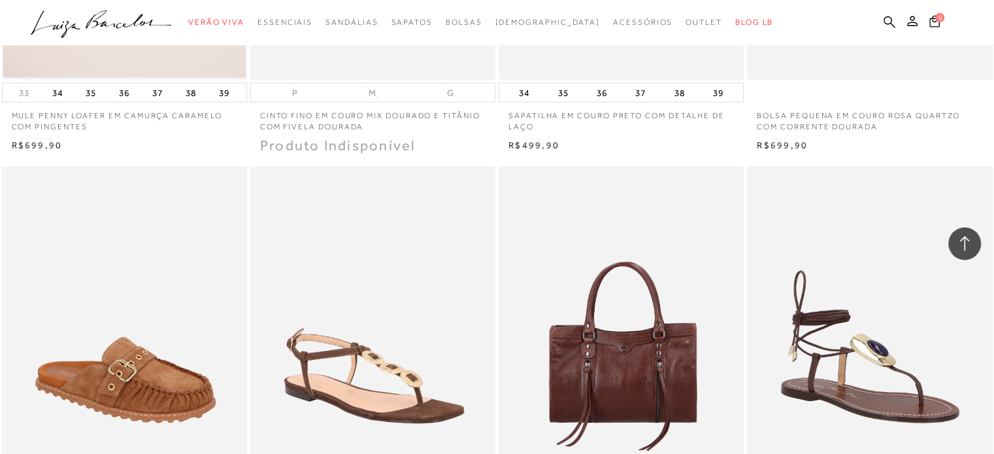
scroll to position [27686, 0]
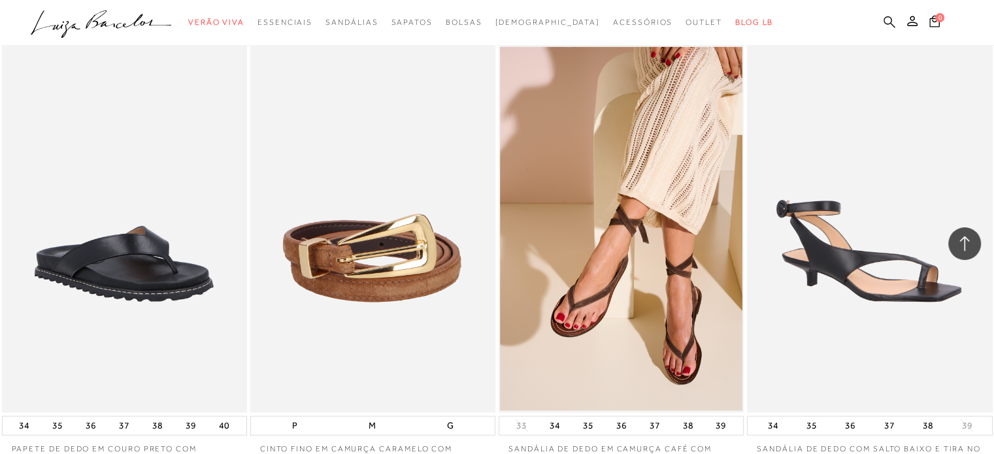
click at [883, 16] on icon at bounding box center [889, 22] width 12 height 12
click at [888, 26] on icon at bounding box center [889, 22] width 12 height 12
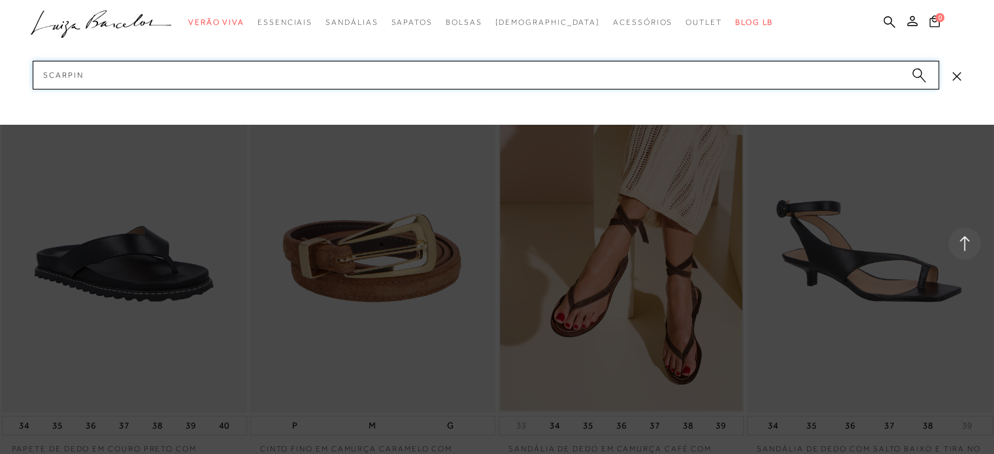
type input "scarpin"
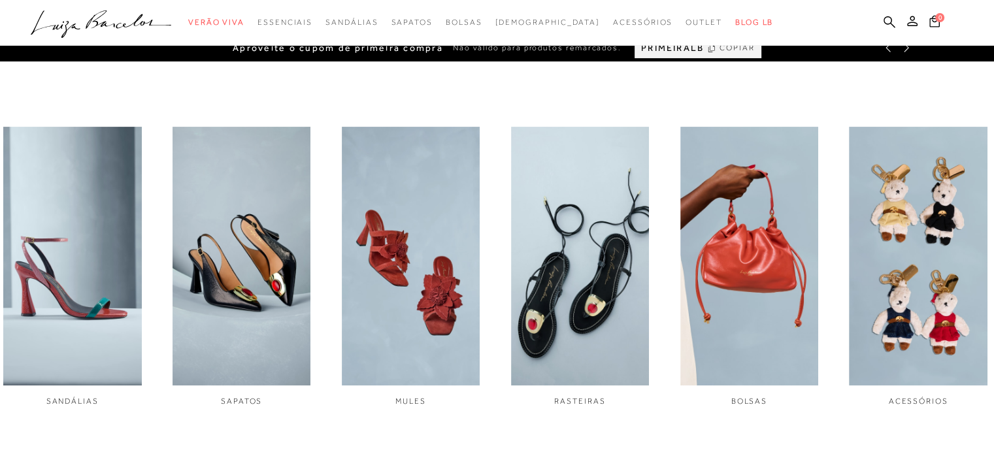
scroll to position [442, 0]
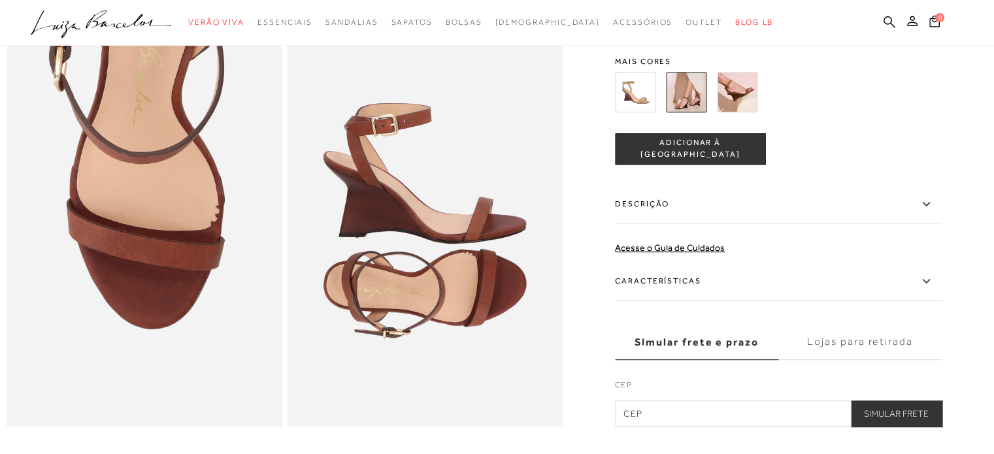
scroll to position [772, 0]
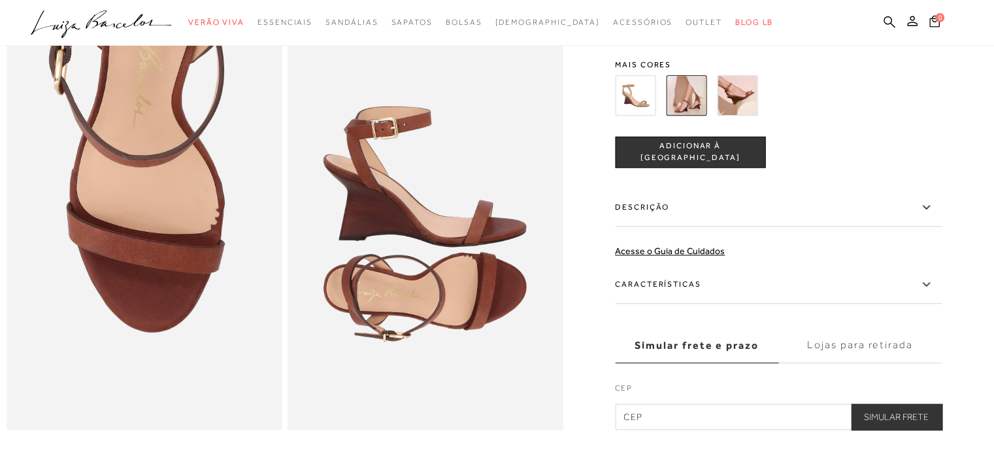
click at [878, 227] on label "Descrição" at bounding box center [778, 208] width 327 height 38
click at [0, 0] on input "Descrição" at bounding box center [0, 0] width 0 height 0
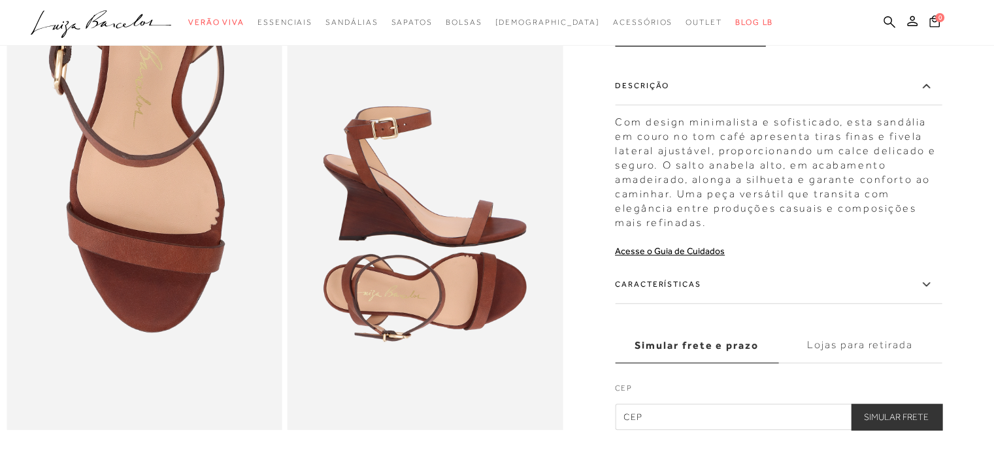
click at [928, 293] on icon at bounding box center [926, 284] width 16 height 16
click at [0, 0] on input "Características" at bounding box center [0, 0] width 0 height 0
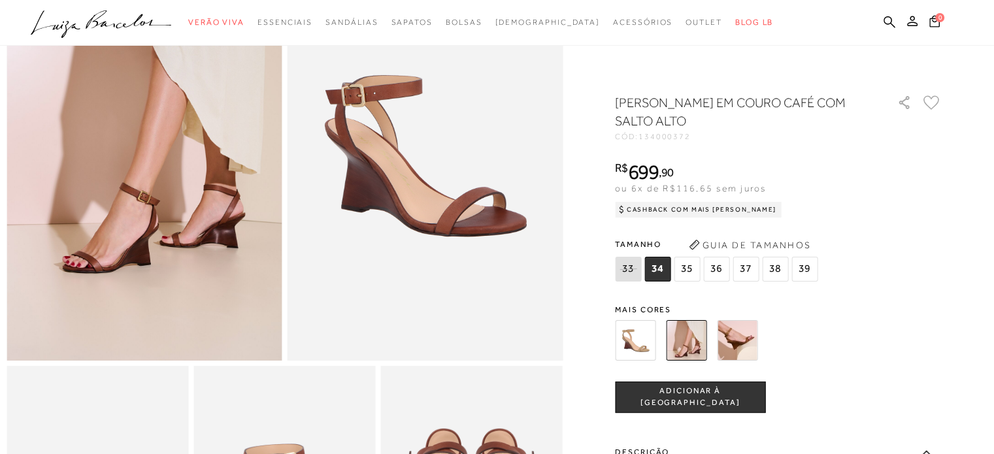
scroll to position [142, 0]
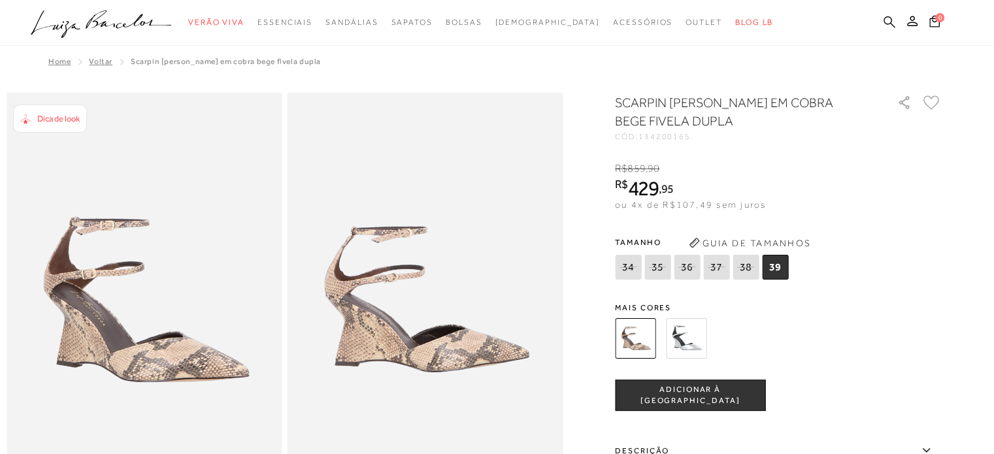
click at [891, 18] on icon at bounding box center [889, 22] width 12 height 12
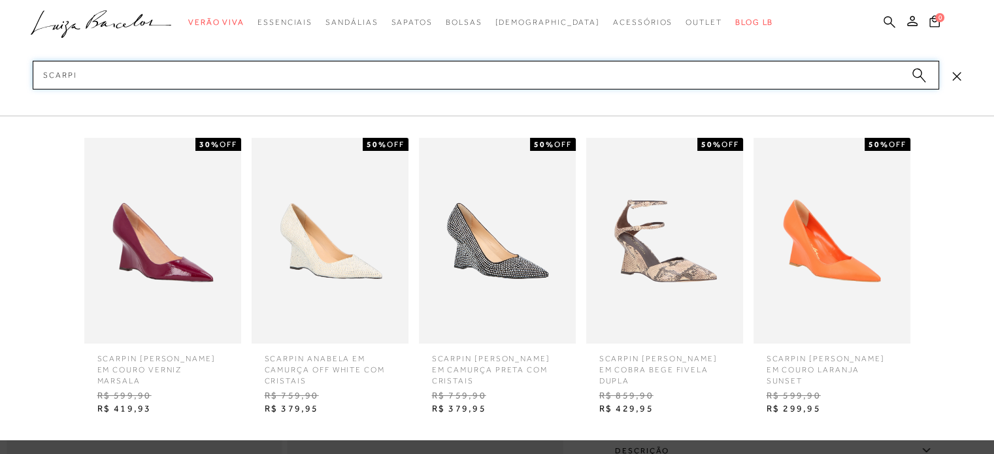
type input "scarpin"
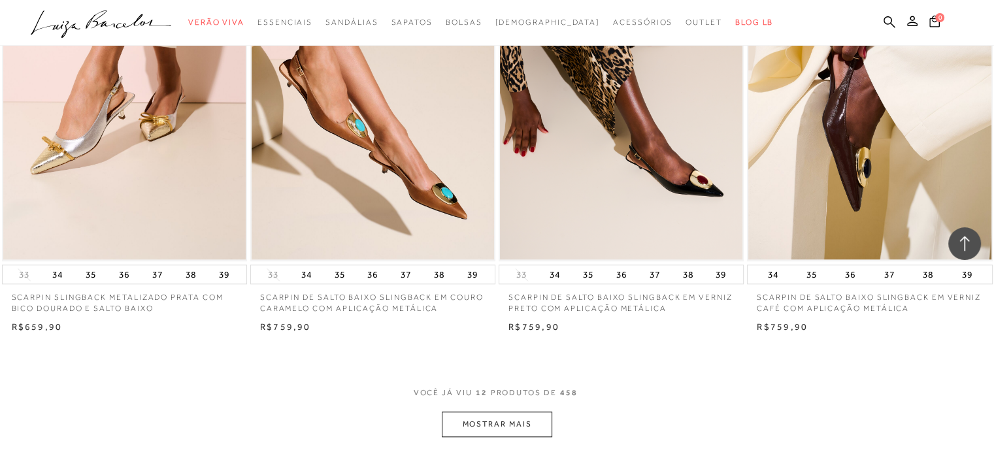
scroll to position [1161, 0]
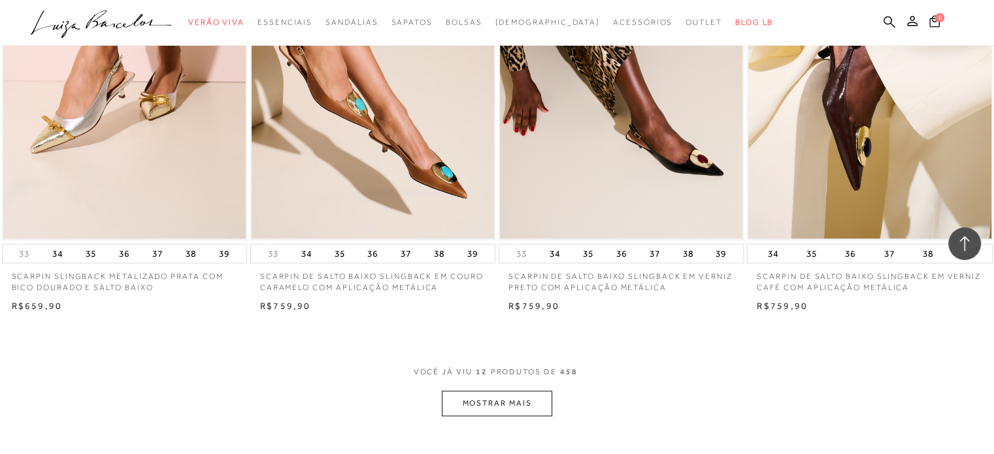
click at [481, 397] on button "MOSTRAR MAIS" at bounding box center [497, 403] width 110 height 25
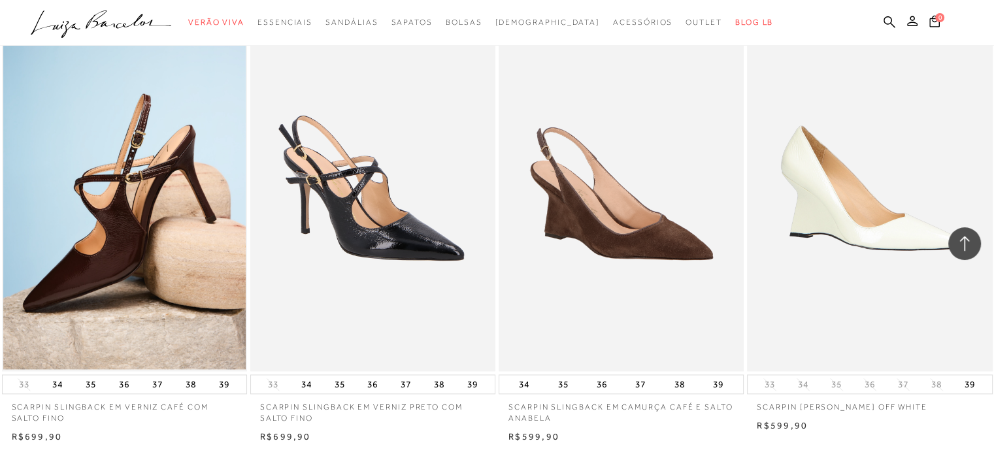
scroll to position [1945, 0]
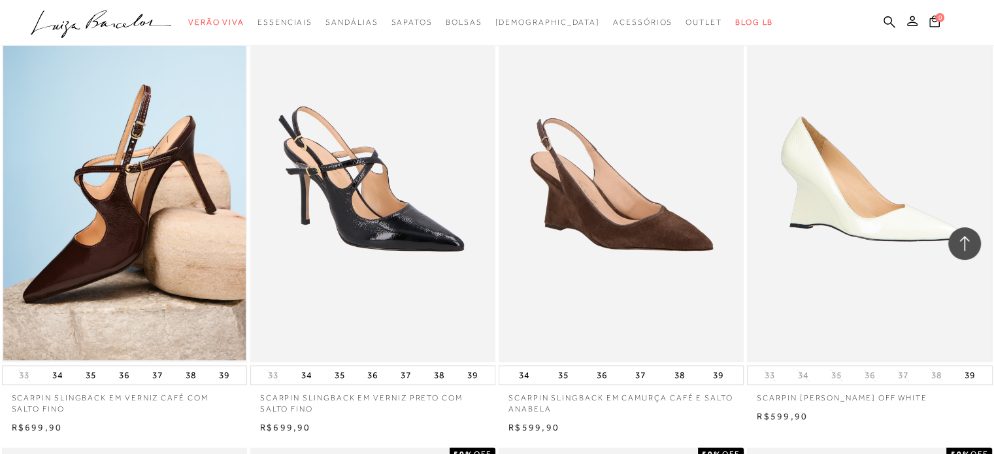
click at [878, 242] on img at bounding box center [869, 179] width 242 height 364
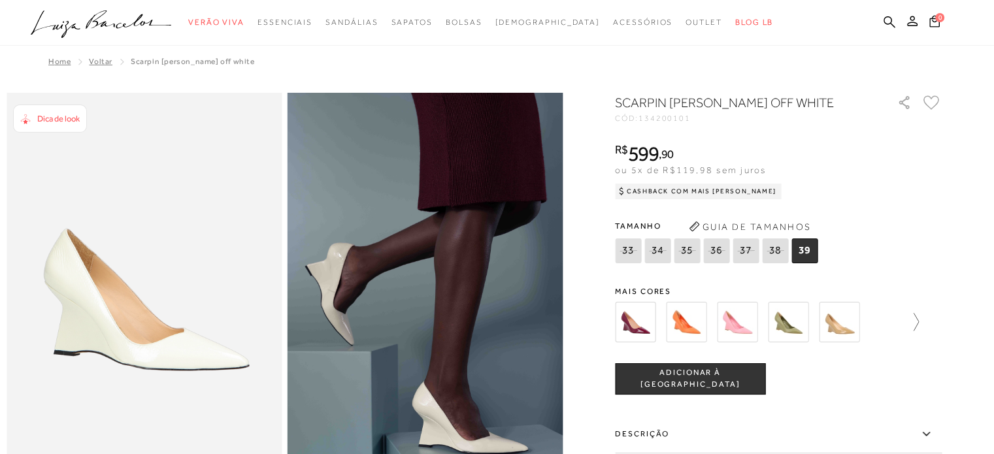
drag, startPoint x: 929, startPoint y: 319, endPoint x: 922, endPoint y: 321, distance: 6.7
click at [922, 321] on div at bounding box center [778, 322] width 327 height 48
click at [918, 321] on icon at bounding box center [915, 322] width 5 height 18
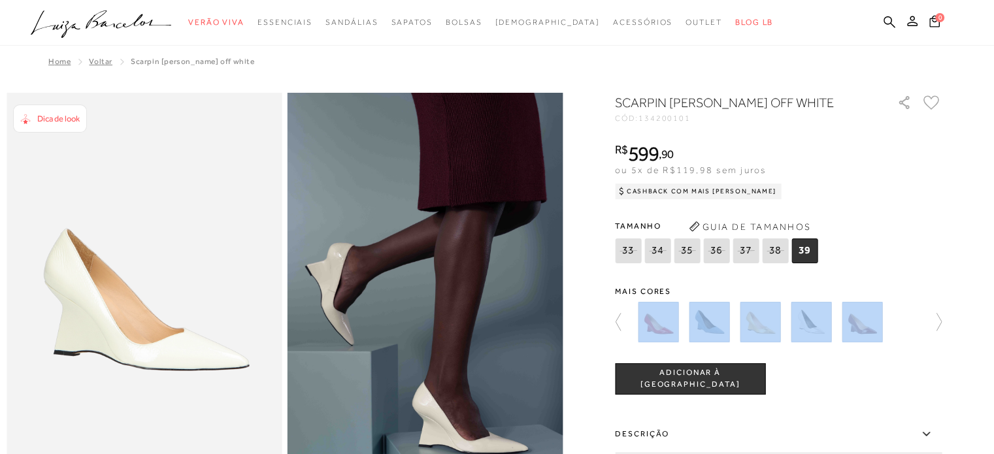
click at [922, 321] on div at bounding box center [778, 322] width 327 height 48
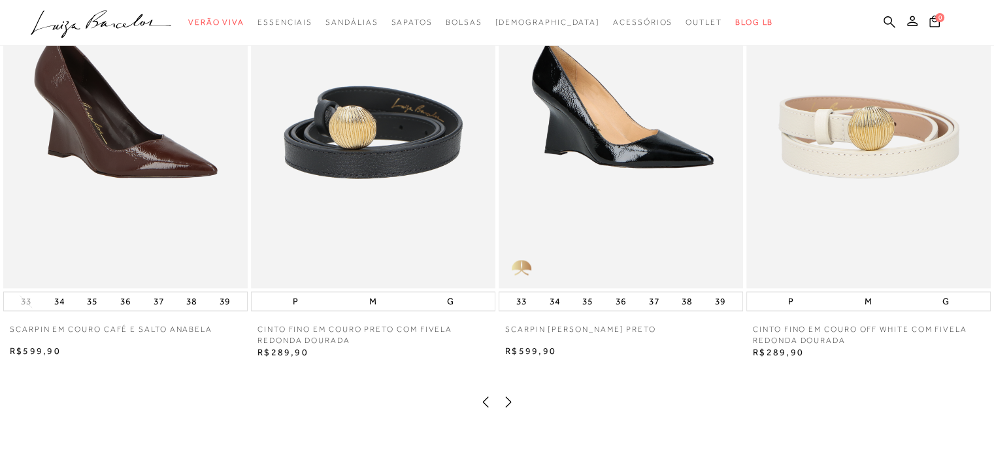
scroll to position [1918, 0]
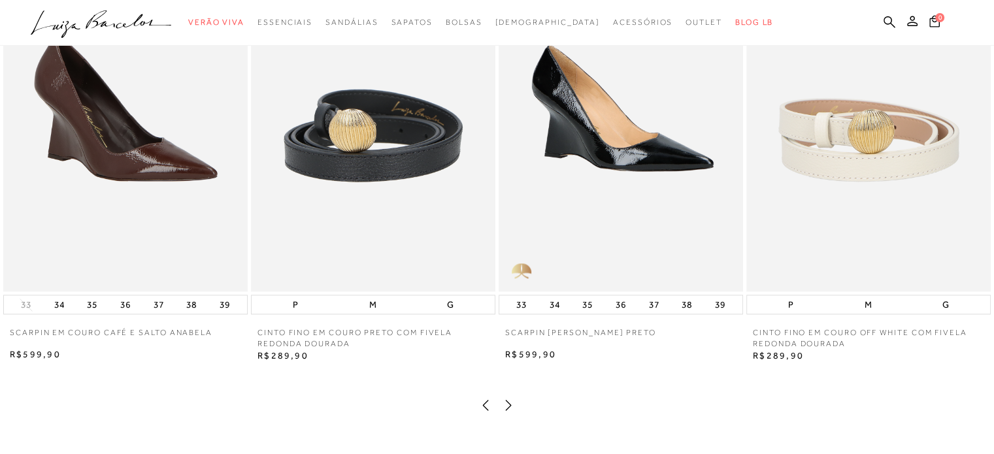
click at [99, 193] on img at bounding box center [125, 108] width 244 height 366
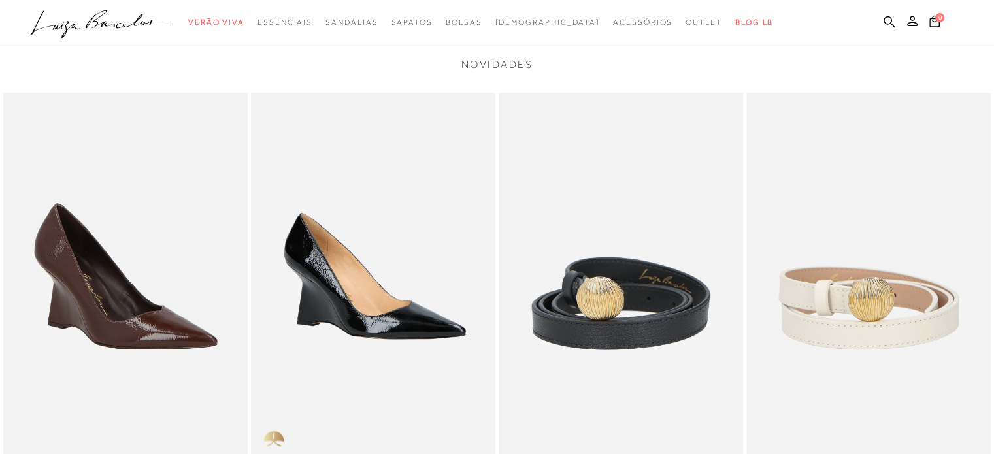
scroll to position [1344, 0]
